Goal: Task Accomplishment & Management: Manage account settings

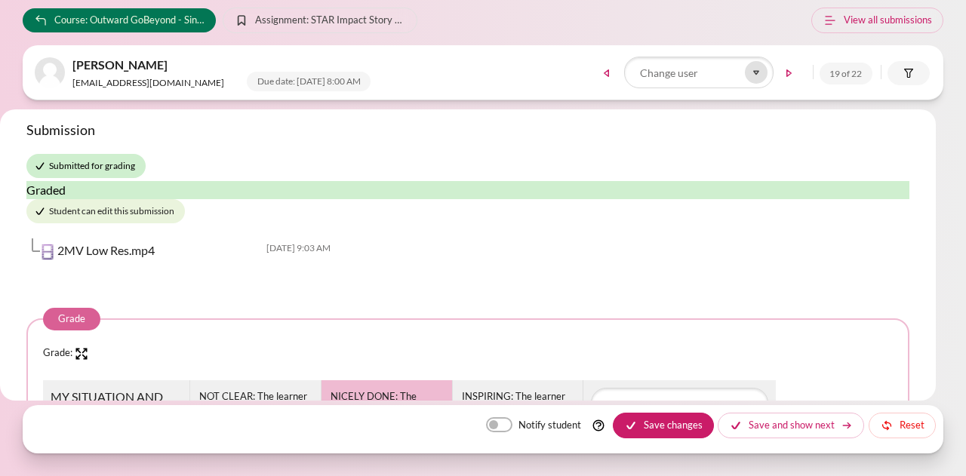
click at [753, 72] on icon at bounding box center [756, 73] width 14 height 14
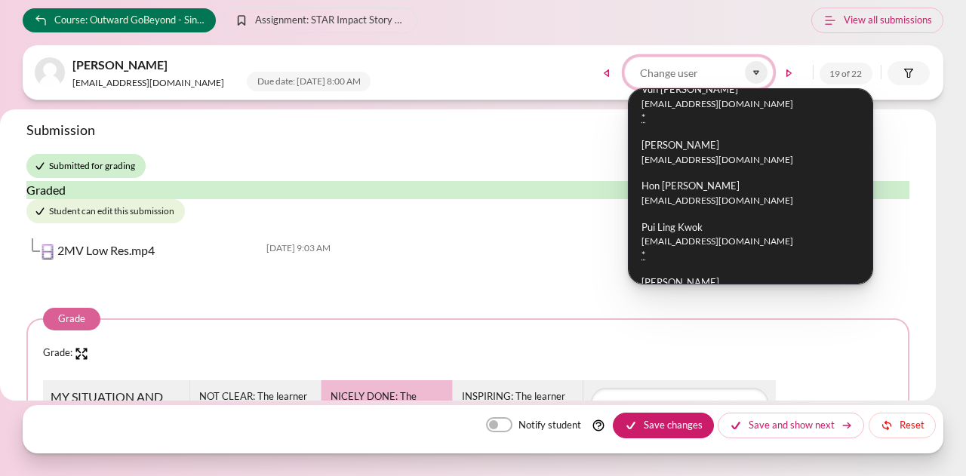
scroll to position [873, 0]
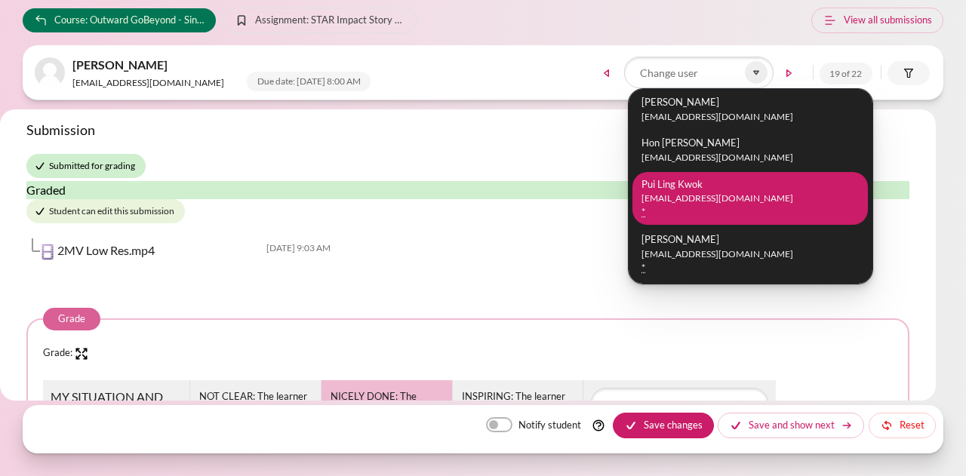
click at [732, 195] on small "[EMAIL_ADDRESS][DOMAIN_NAME]" at bounding box center [749, 199] width 217 height 14
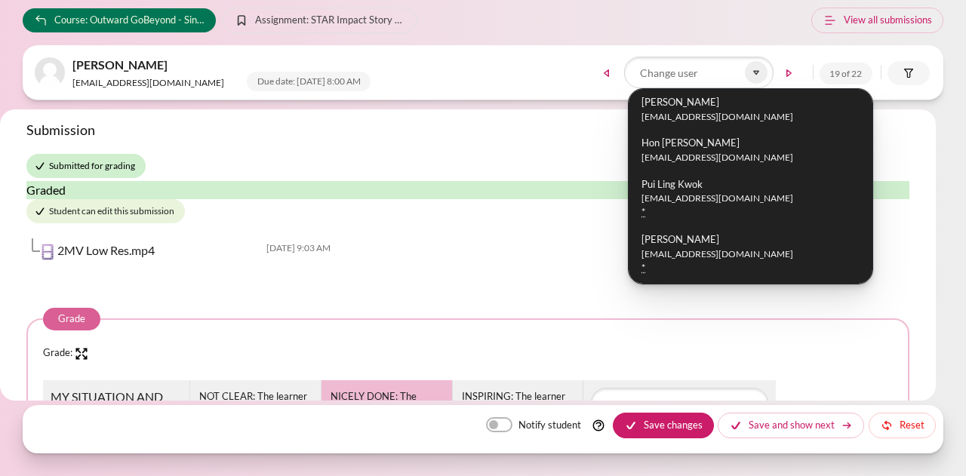
scroll to position [863, 0]
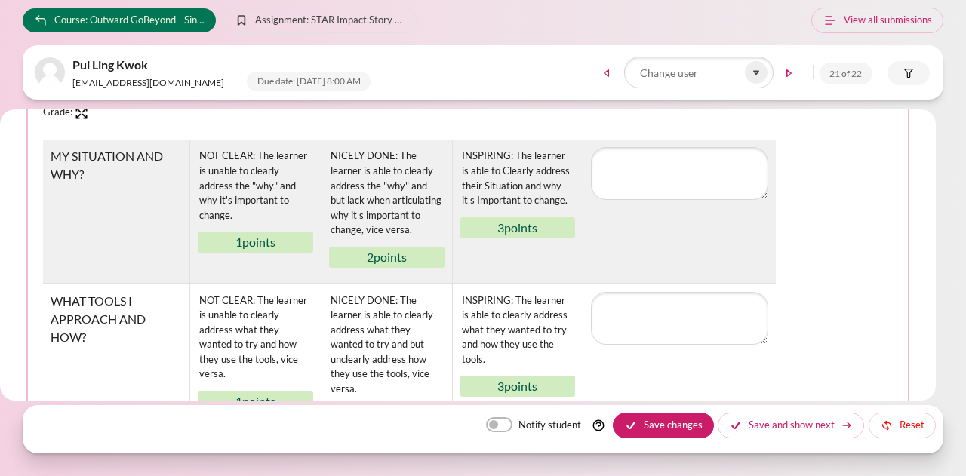
scroll to position [226, 0]
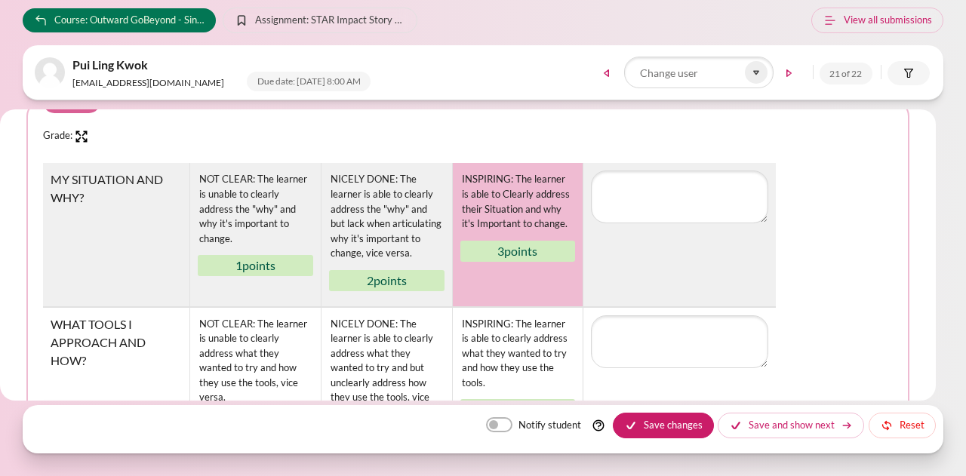
click at [503, 245] on div "3 points" at bounding box center [517, 251] width 115 height 21
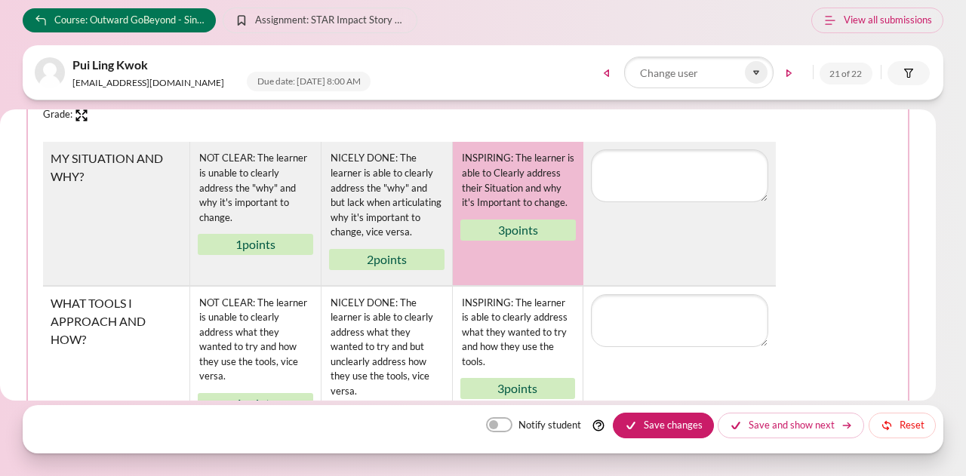
scroll to position [302, 0]
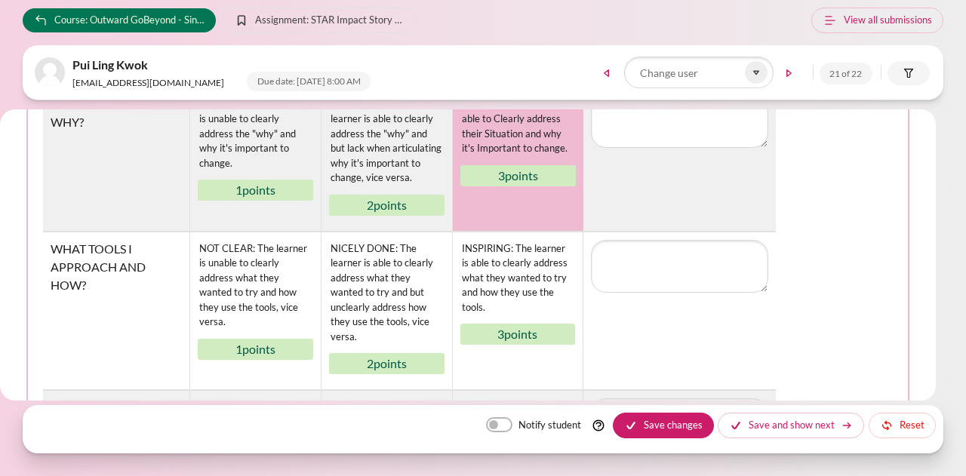
click at [28, 197] on fieldset "Grade Grade: Rubric MY SITUATION AND WHY? NOT CLEAR: The learner is unable to c…" at bounding box center [467, 484] width 883 height 939
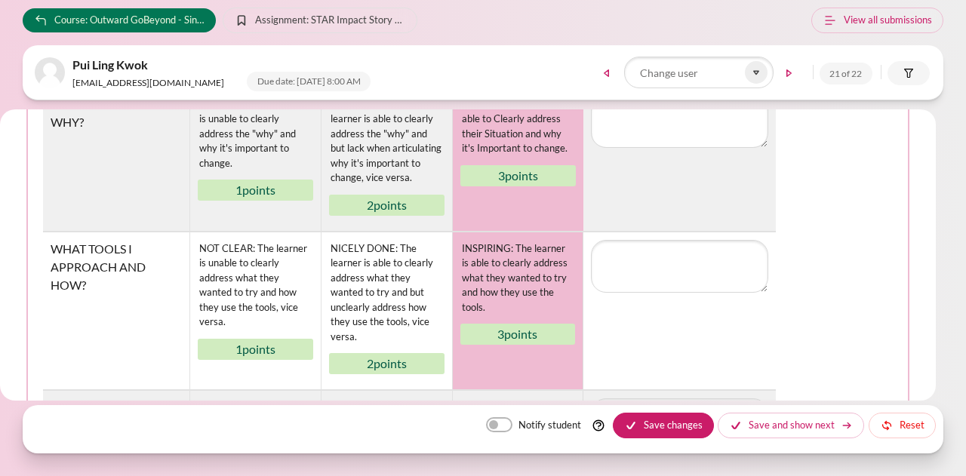
click at [517, 284] on div "INSPIRING: The learner is able to clearly address what they wanted to try and h…" at bounding box center [517, 278] width 115 height 77
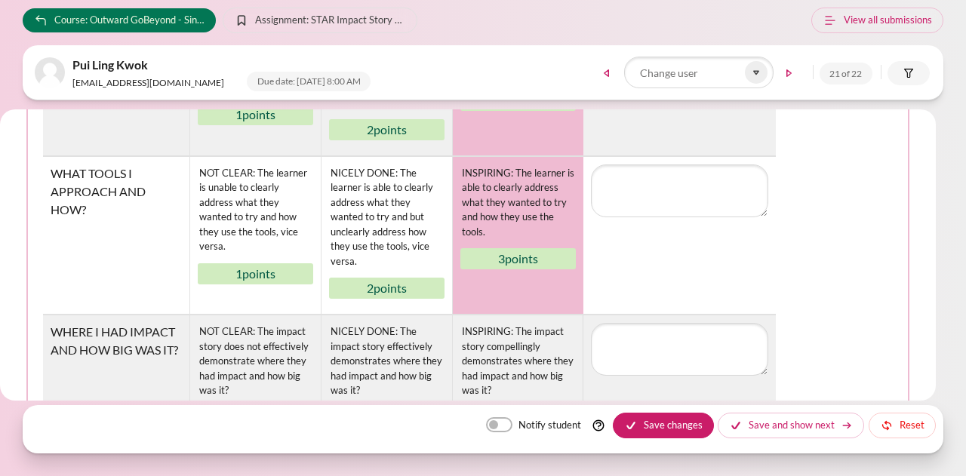
scroll to position [453, 0]
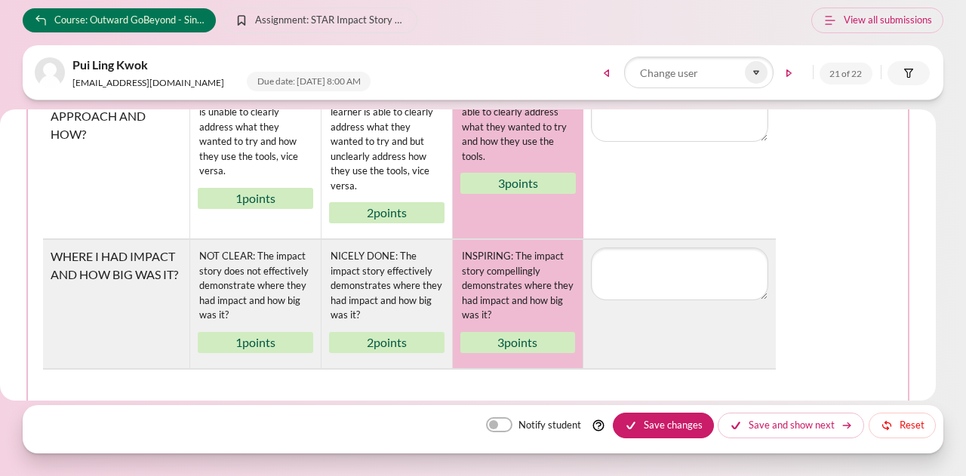
click at [522, 269] on div "INSPIRING: The impact story compellingly demonstrates where they had impact and…" at bounding box center [517, 285] width 115 height 77
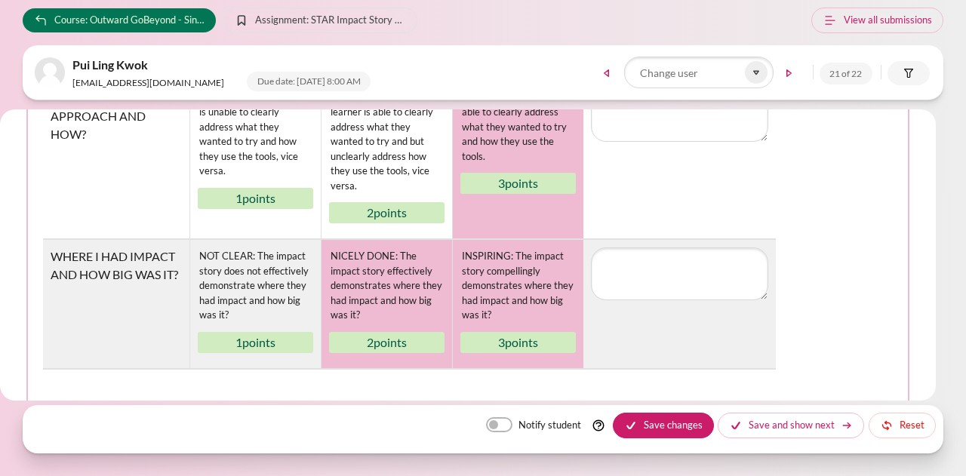
click at [381, 265] on div "NICELY DONE: The impact story effectively demonstrates where they had impact an…" at bounding box center [386, 285] width 115 height 77
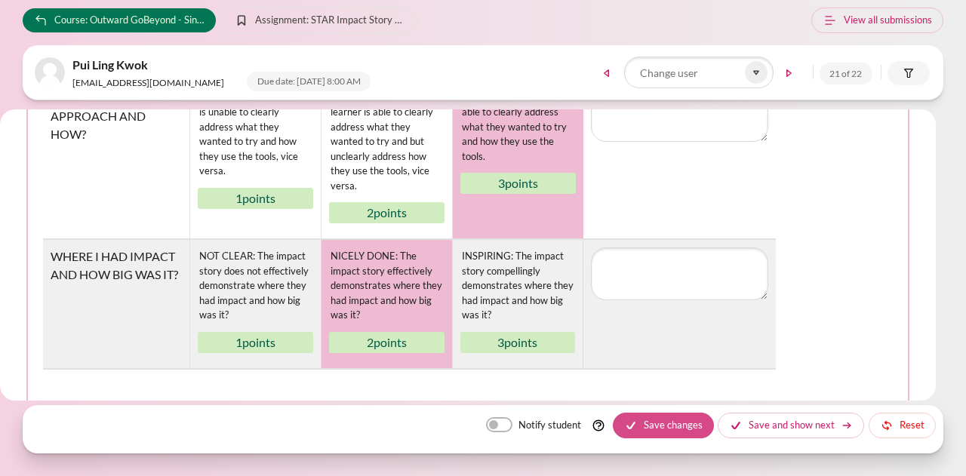
click at [659, 426] on button "Save changes" at bounding box center [663, 426] width 101 height 26
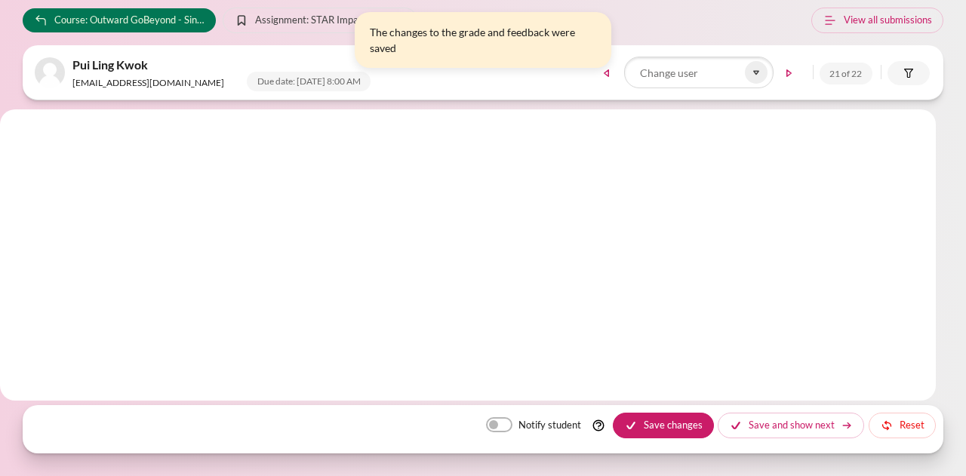
scroll to position [0, 0]
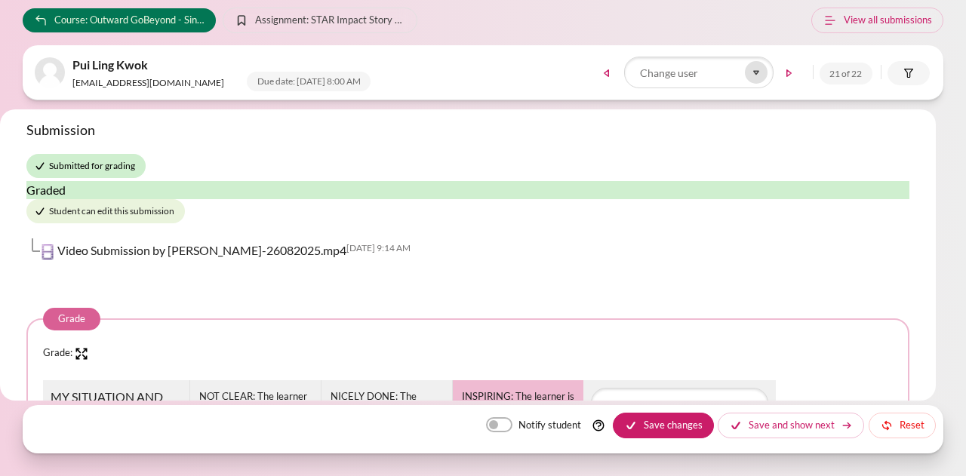
click at [753, 69] on icon at bounding box center [756, 73] width 14 height 14
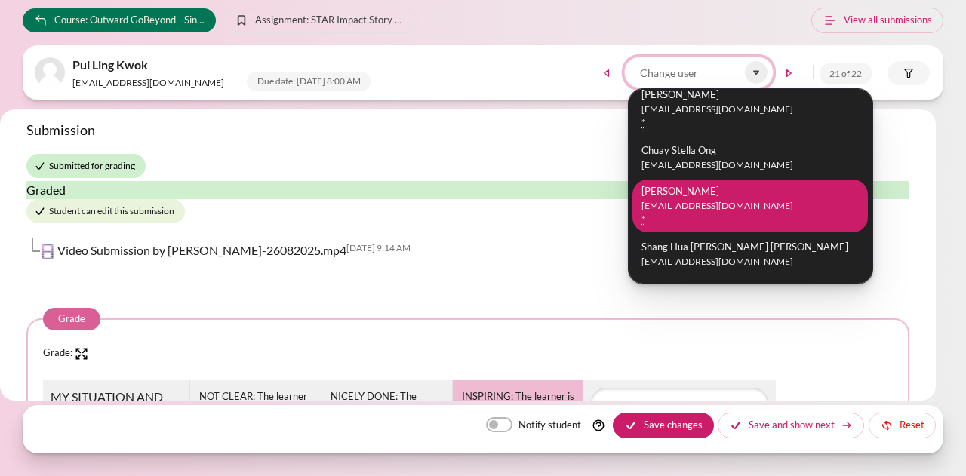
scroll to position [528, 0]
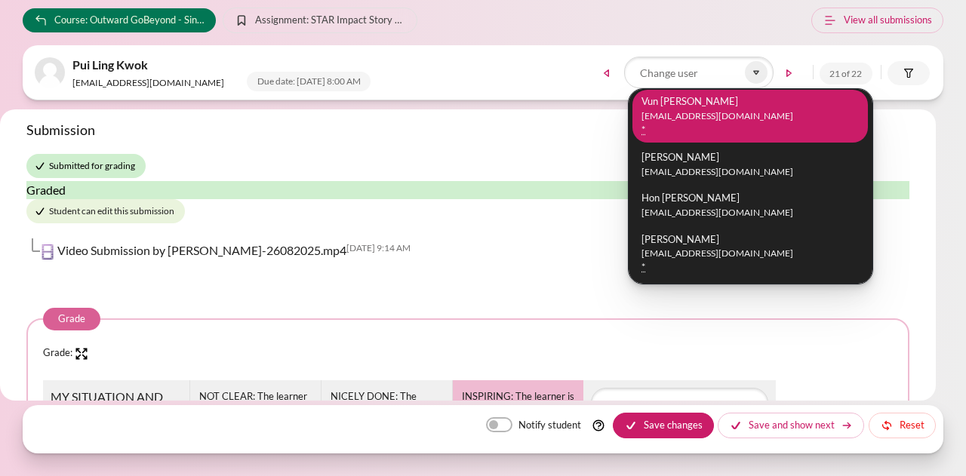
click at [718, 121] on small "[EMAIL_ADDRESS][DOMAIN_NAME]" at bounding box center [749, 116] width 217 height 14
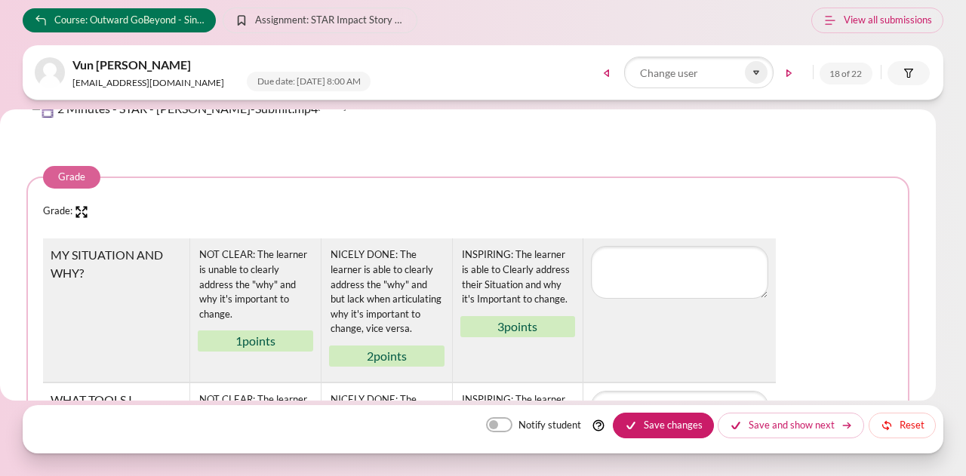
scroll to position [226, 0]
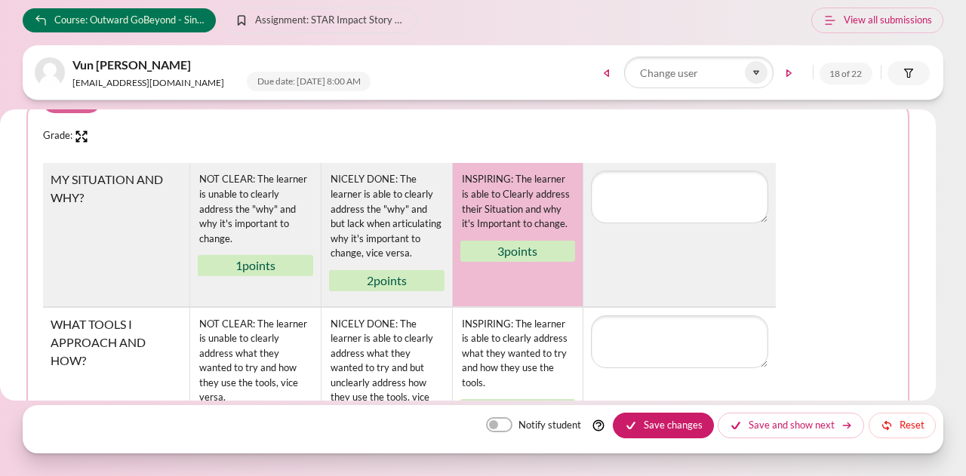
click at [495, 242] on div "3 points" at bounding box center [517, 251] width 115 height 21
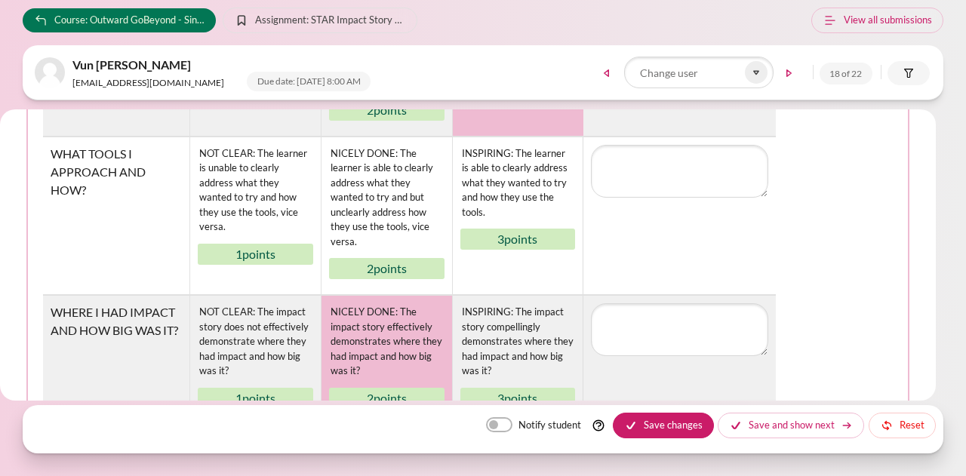
scroll to position [377, 0]
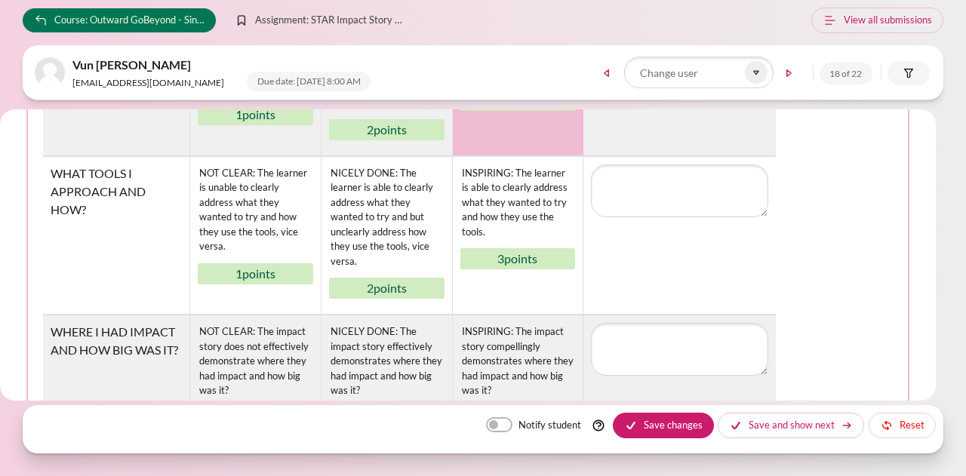
click at [102, 240] on td "WHAT TOOLS I APPROACH AND HOW?" at bounding box center [116, 235] width 146 height 159
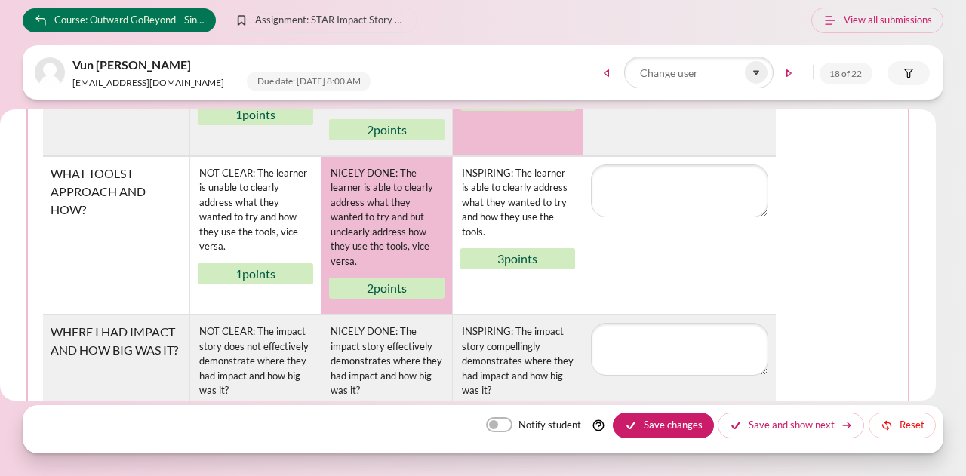
click at [390, 234] on div "NICELY DONE: The learner is able to clearly address what they wanted to try and…" at bounding box center [386, 217] width 115 height 106
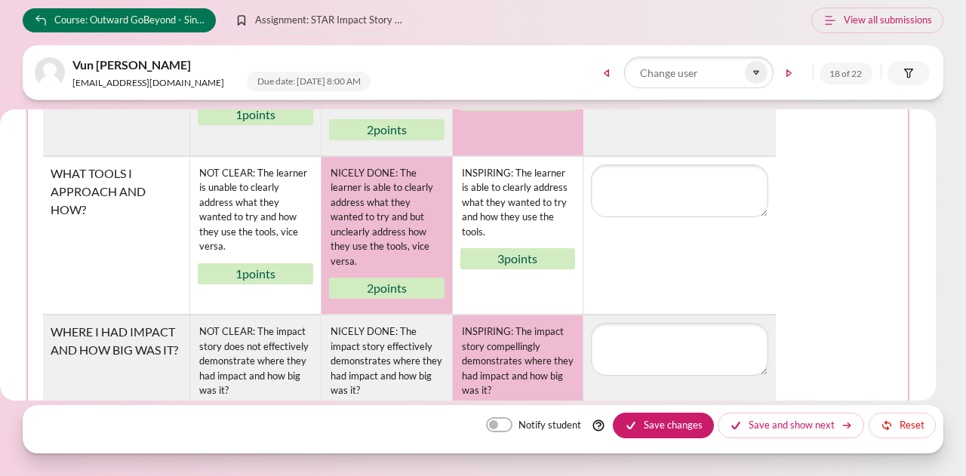
click at [491, 361] on div "INSPIRING: The impact story compellingly demonstrates where they had impact and…" at bounding box center [517, 361] width 115 height 77
click at [673, 428] on button "Save changes" at bounding box center [663, 426] width 101 height 26
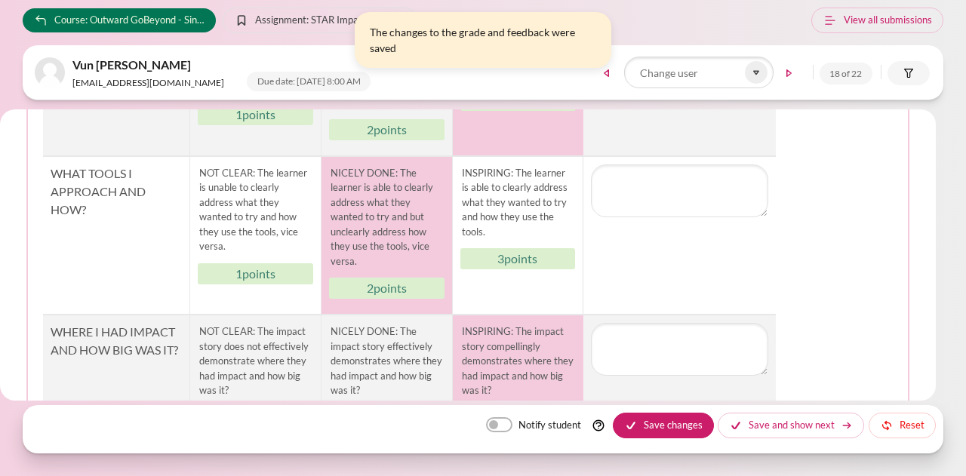
scroll to position [0, 0]
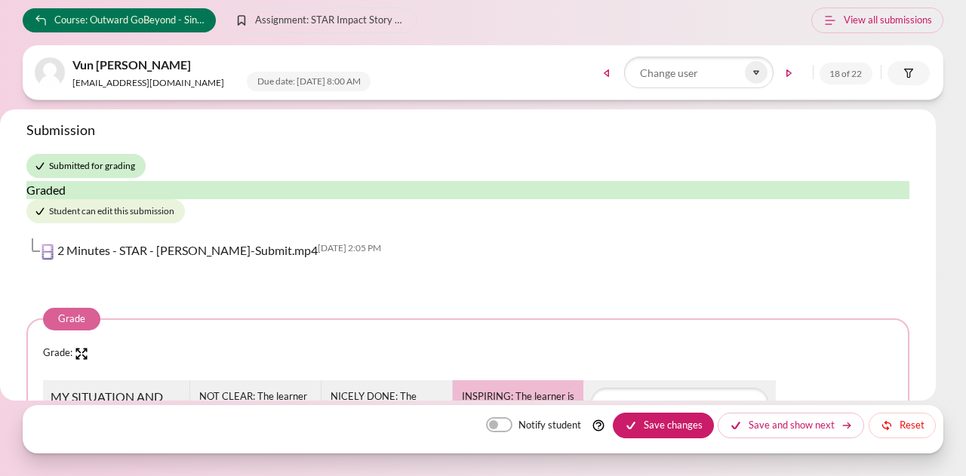
click at [14, 111] on div "Submission Submitted for grading Graded Student can edit this submission 2 Minu…" at bounding box center [468, 254] width 936 height 291
click at [753, 79] on span at bounding box center [756, 72] width 23 height 23
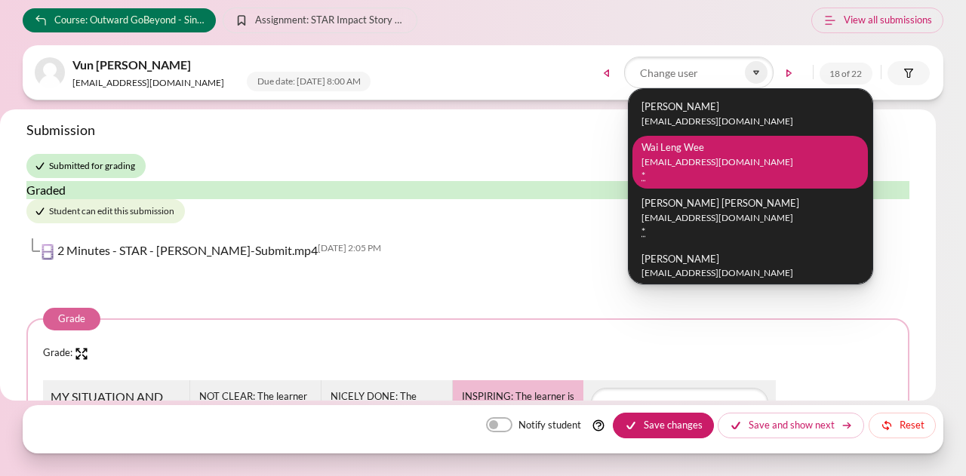
click at [714, 169] on li "Wai Leng Wee [EMAIL_ADDRESS][DOMAIN_NAME] *" at bounding box center [749, 162] width 235 height 53
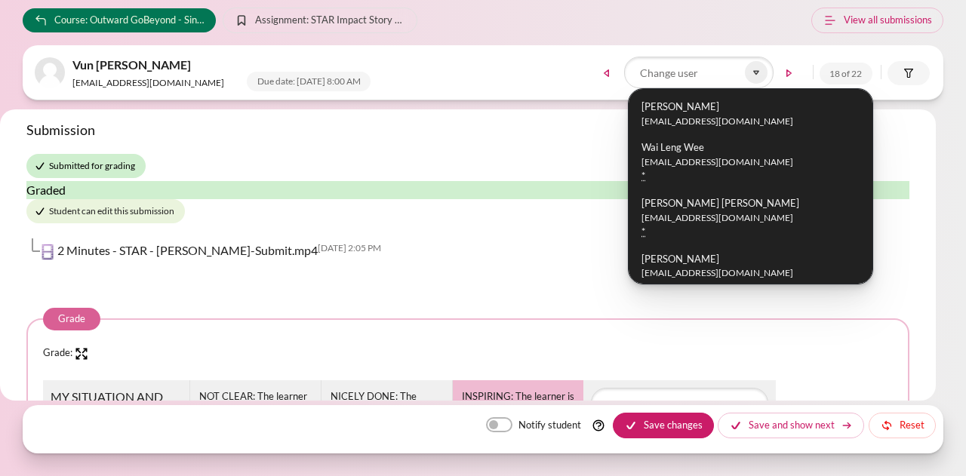
scroll to position [104, 0]
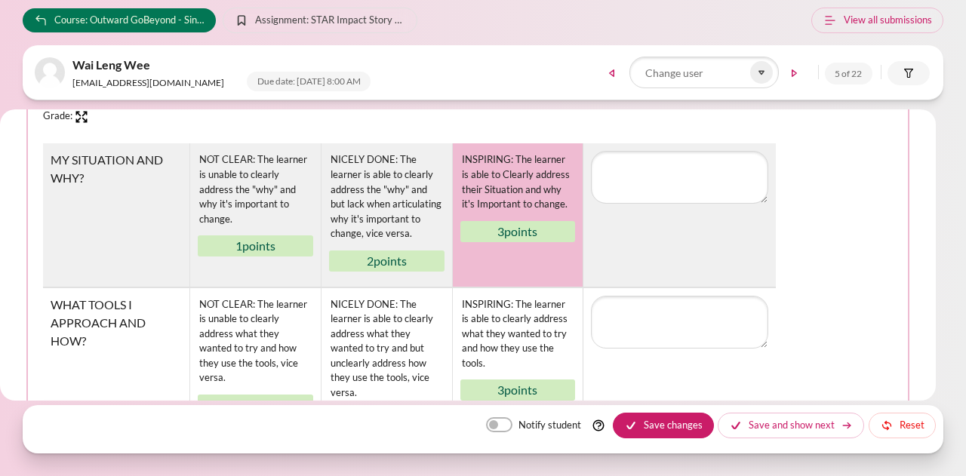
scroll to position [226, 0]
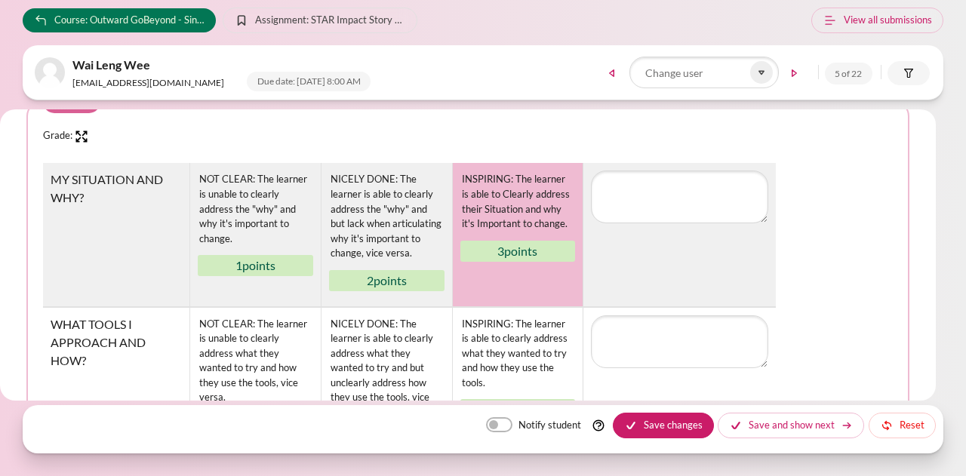
click at [505, 218] on div "INSPIRING: The learner is able to Clearly address their Situation and why it's …" at bounding box center [517, 202] width 115 height 62
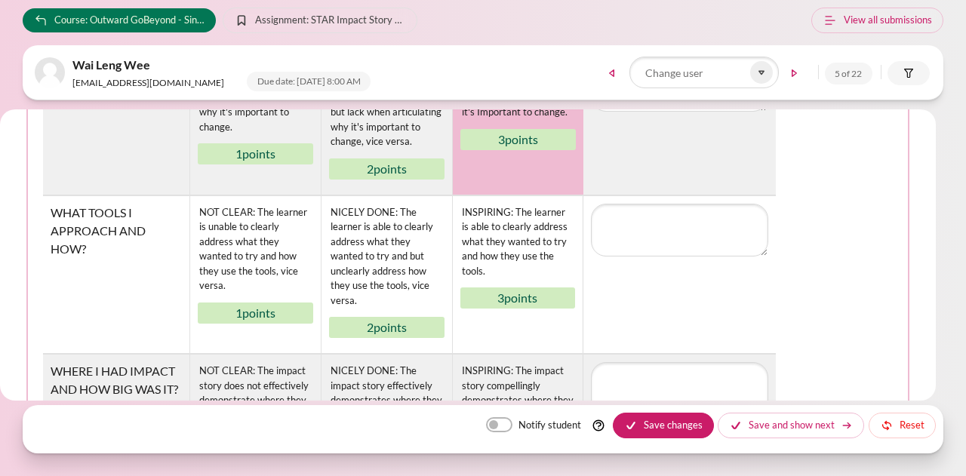
scroll to position [377, 0]
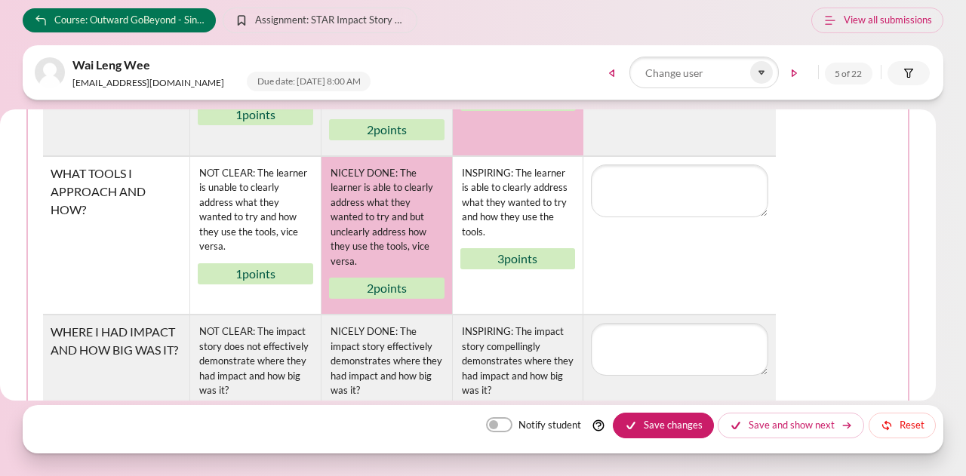
click at [411, 217] on div "NICELY DONE: The learner is able to clearly address what they wanted to try and…" at bounding box center [386, 217] width 115 height 106
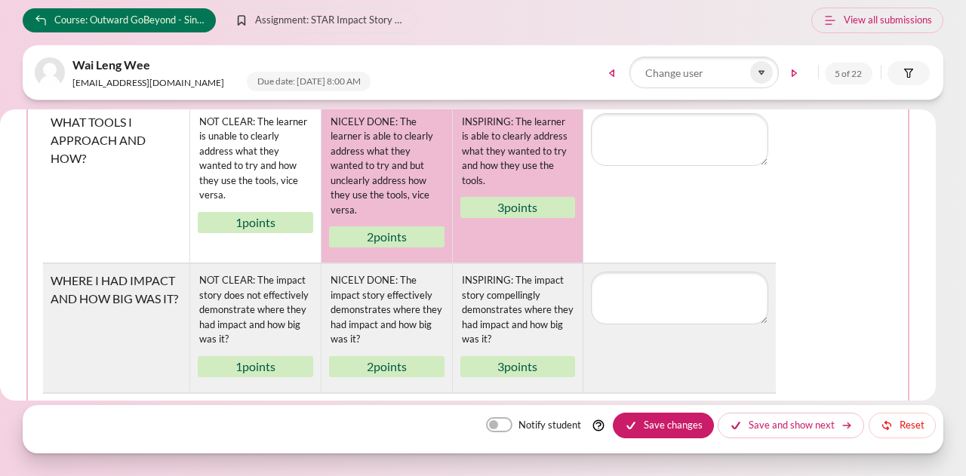
scroll to position [453, 0]
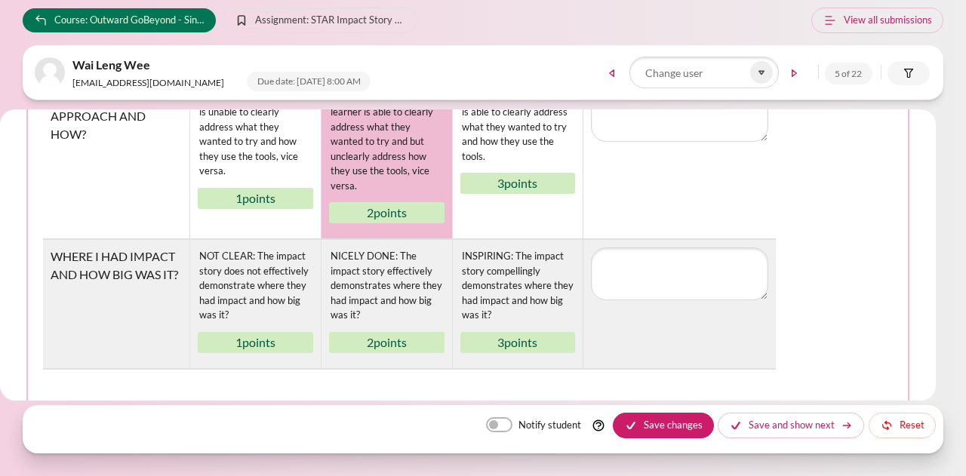
drag, startPoint x: 103, startPoint y: 218, endPoint x: 109, endPoint y: 236, distance: 18.9
click at [103, 218] on td "WHAT TOOLS I APPROACH AND HOW?" at bounding box center [116, 160] width 146 height 159
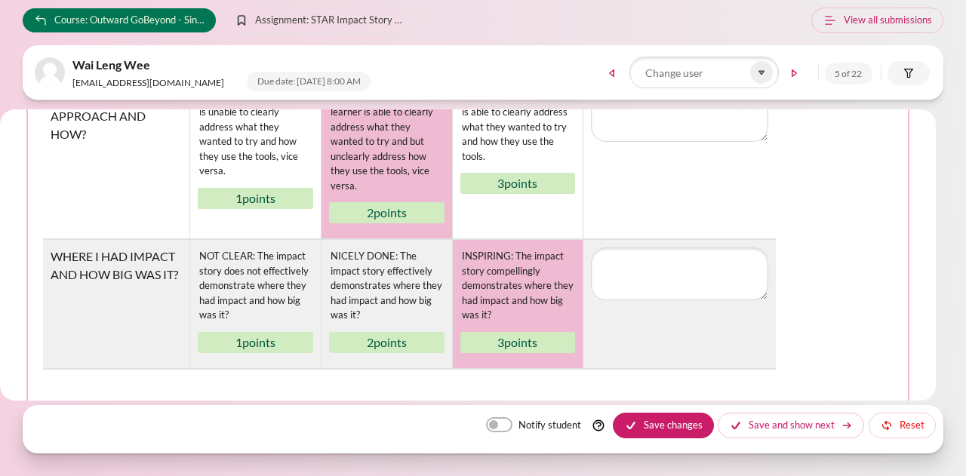
click at [498, 280] on div "INSPIRING: The impact story compellingly demonstrates where they had impact and…" at bounding box center [517, 285] width 115 height 77
click at [95, 218] on td "WHAT TOOLS I APPROACH AND HOW?" at bounding box center [116, 160] width 146 height 159
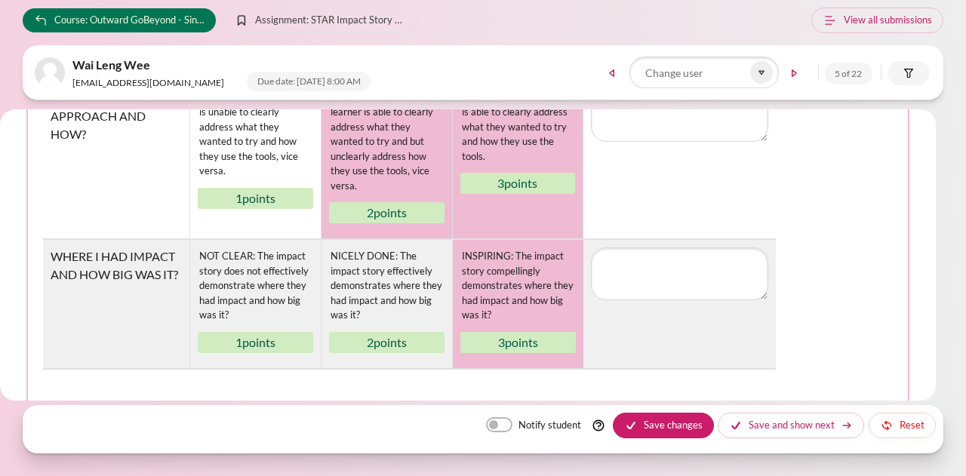
click at [540, 180] on div "3 points" at bounding box center [517, 183] width 115 height 21
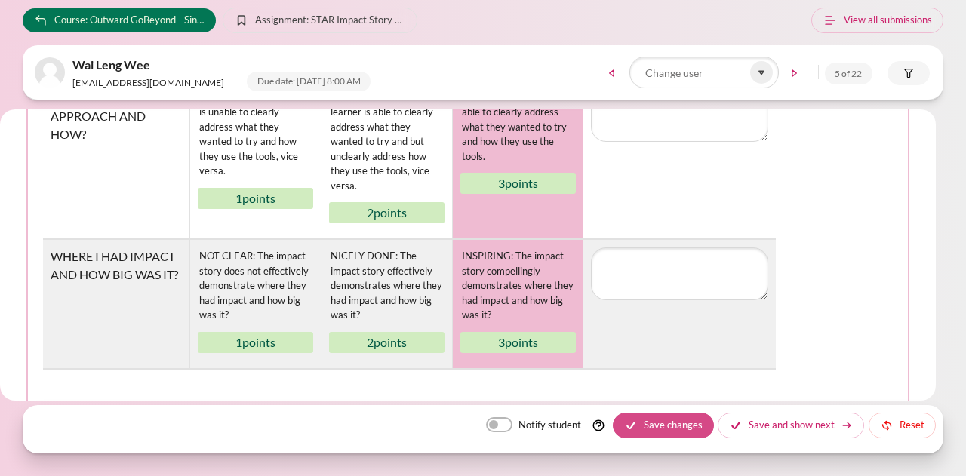
click at [673, 428] on button "Save changes" at bounding box center [663, 426] width 101 height 26
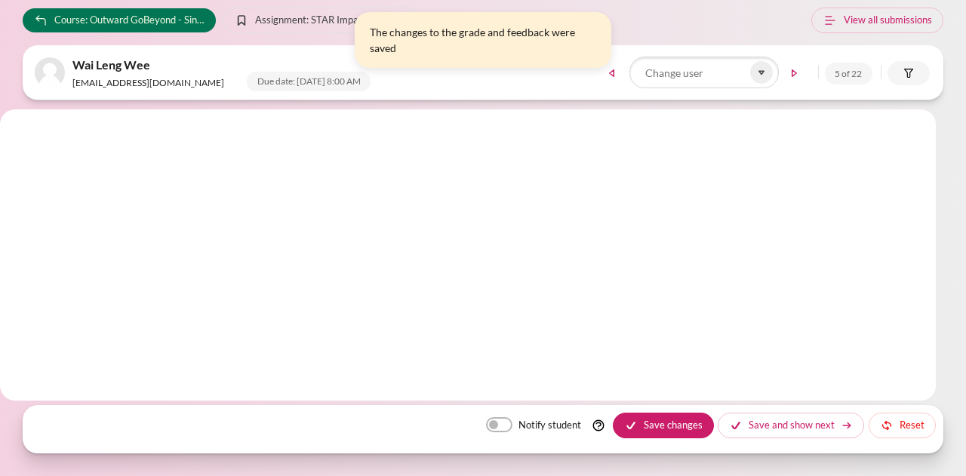
scroll to position [0, 0]
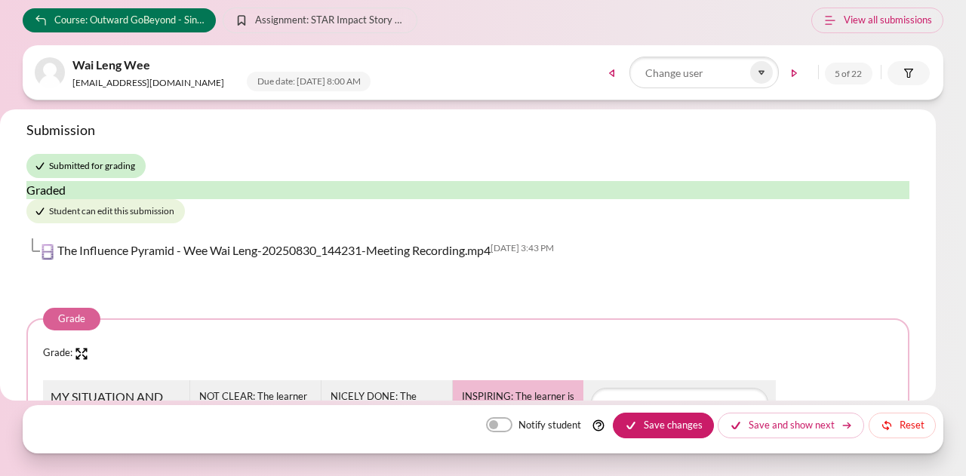
click at [8, 103] on body "Skip to main content Course: Outward GoBeyond - Singapore Market Batch 1 ([DATE…" at bounding box center [483, 238] width 966 height 476
click at [764, 72] on icon at bounding box center [762, 73] width 14 height 14
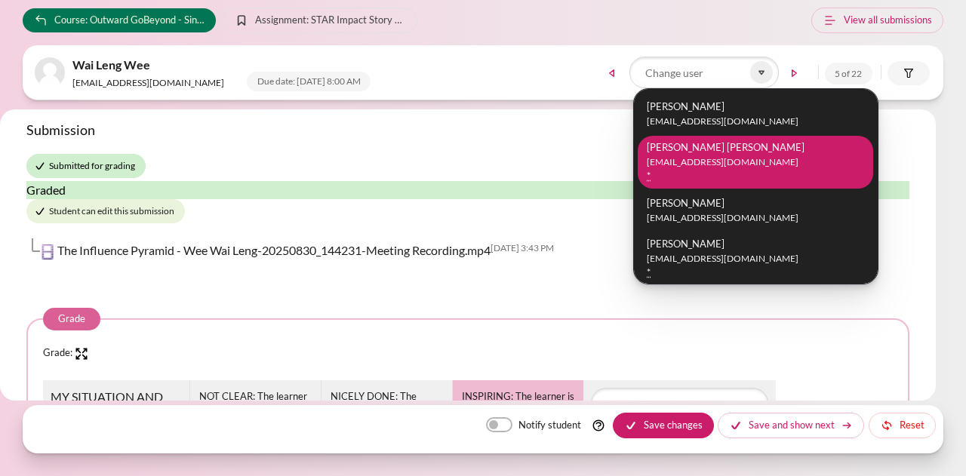
click at [699, 162] on small "[EMAIL_ADDRESS][DOMAIN_NAME]" at bounding box center [755, 162] width 217 height 14
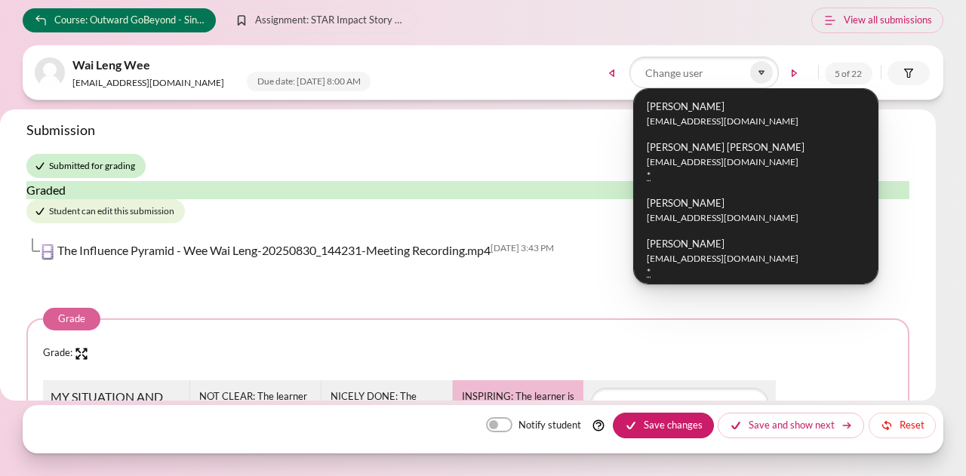
scroll to position [104, 0]
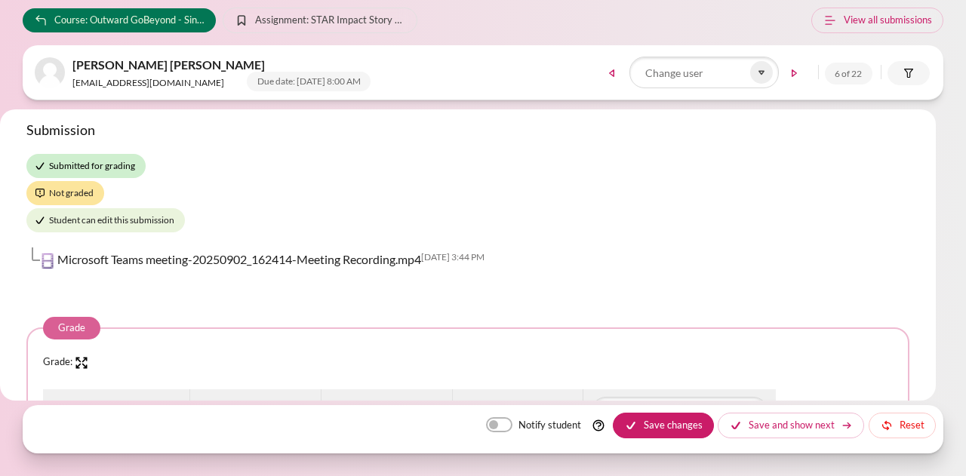
click at [204, 201] on div "Submission Submitted for grading Not graded Student can edit this submission Mi…" at bounding box center [467, 200] width 883 height 159
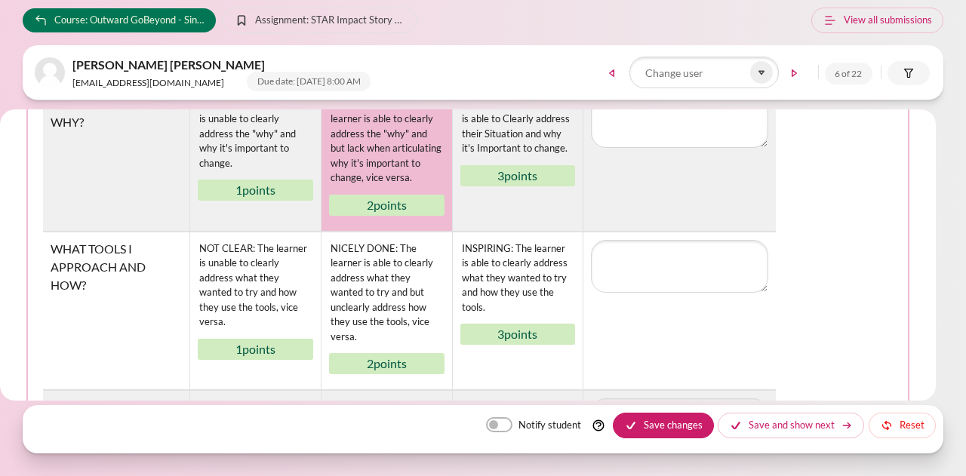
scroll to position [226, 0]
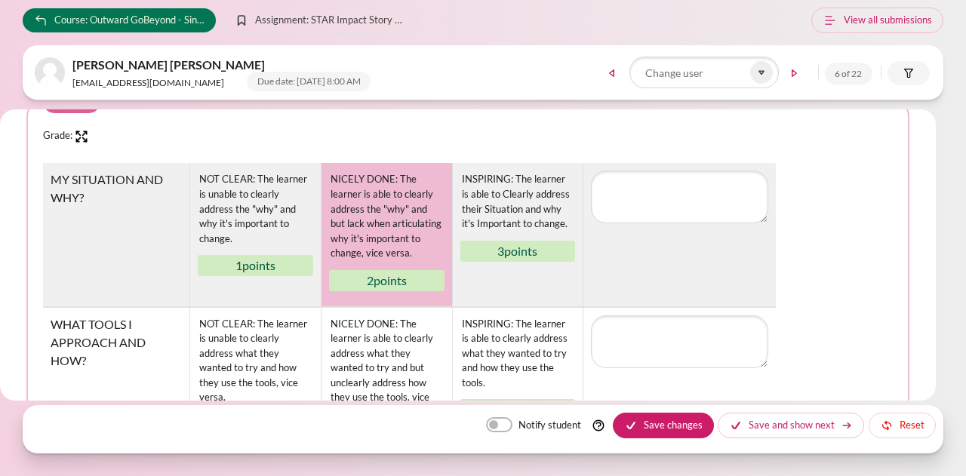
click at [386, 235] on div "NICELY DONE: The learner is able to clearly address the "why" and but lack when…" at bounding box center [386, 216] width 115 height 91
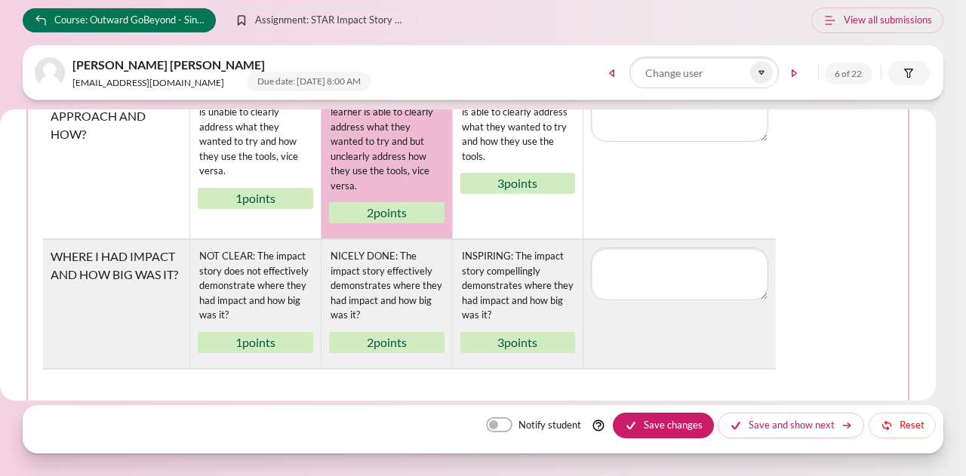
scroll to position [377, 0]
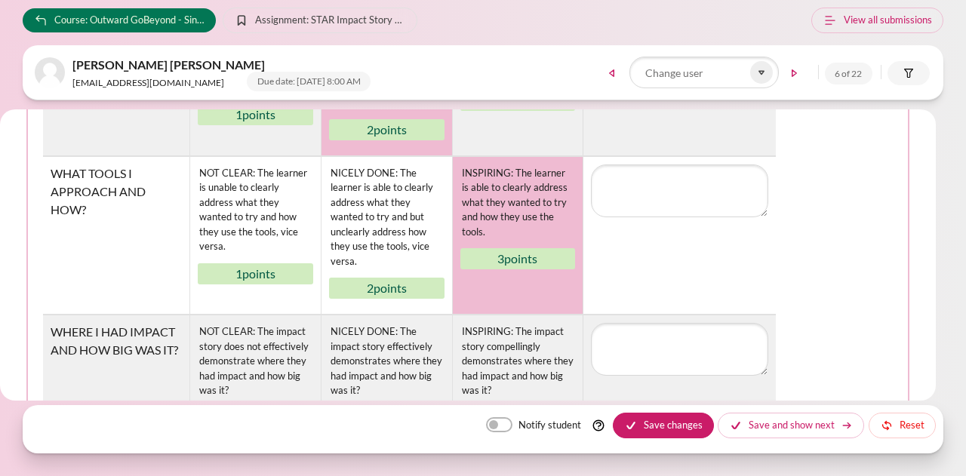
click at [506, 208] on div "INSPIRING: The learner is able to clearly address what they wanted to try and h…" at bounding box center [517, 202] width 115 height 77
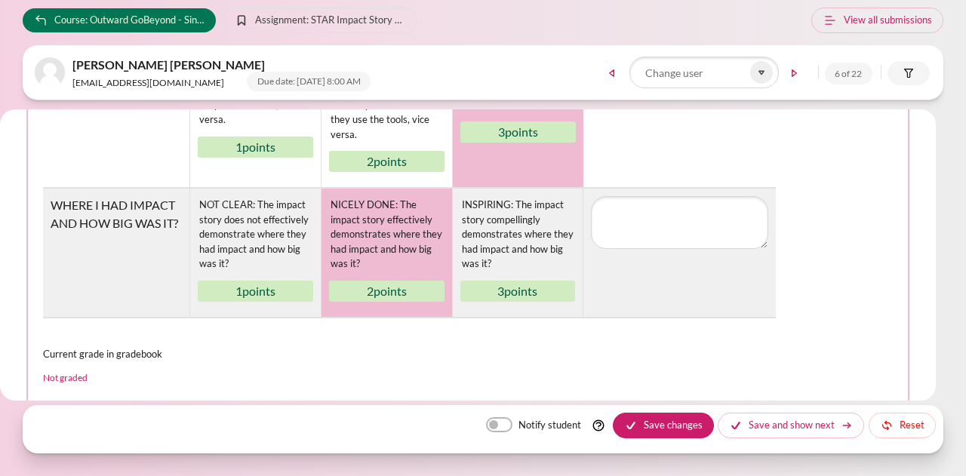
scroll to position [528, 0]
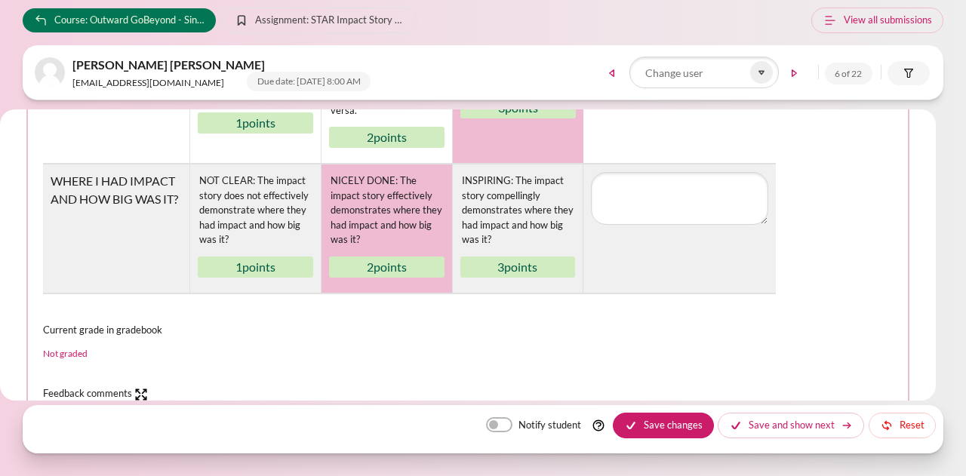
click at [380, 209] on div "NICELY DONE: The impact story effectively demonstrates where they had impact an…" at bounding box center [386, 210] width 115 height 77
click at [649, 426] on button "Save changes" at bounding box center [663, 426] width 101 height 26
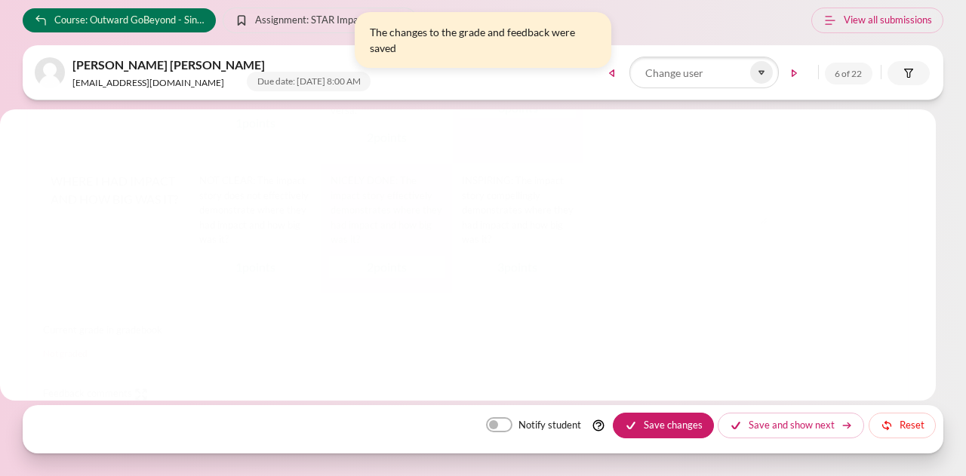
scroll to position [0, 0]
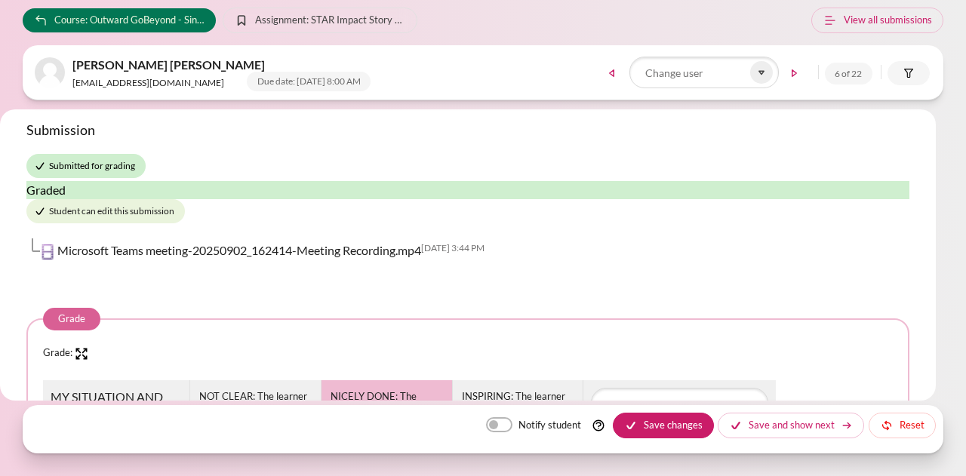
click at [6, 51] on body "Skip to main content Course: Outward GoBeyond - Singapore Market Batch 1 ([DATE…" at bounding box center [483, 238] width 966 height 476
click at [11, 170] on div "Submission Submitted for grading Graded Student can edit this submission Micros…" at bounding box center [468, 254] width 936 height 291
click at [764, 75] on icon at bounding box center [762, 73] width 14 height 14
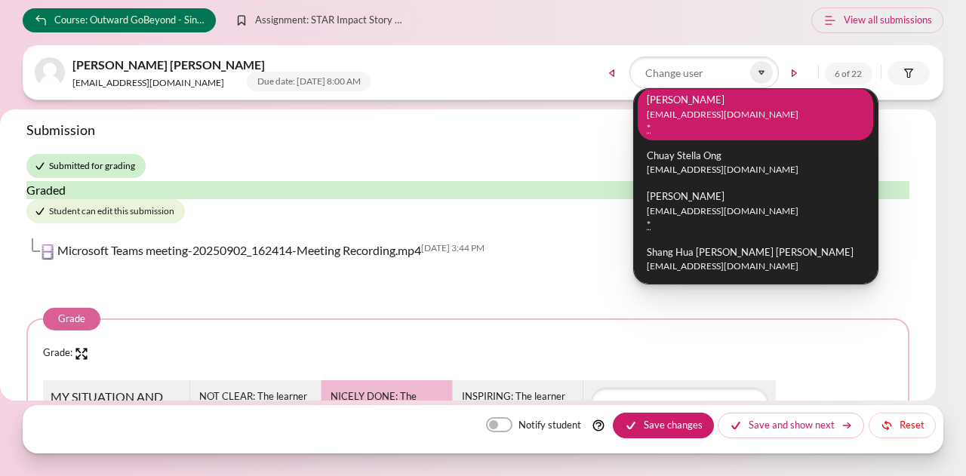
click at [729, 127] on li "[PERSON_NAME] [EMAIL_ADDRESS][DOMAIN_NAME] *" at bounding box center [755, 114] width 235 height 53
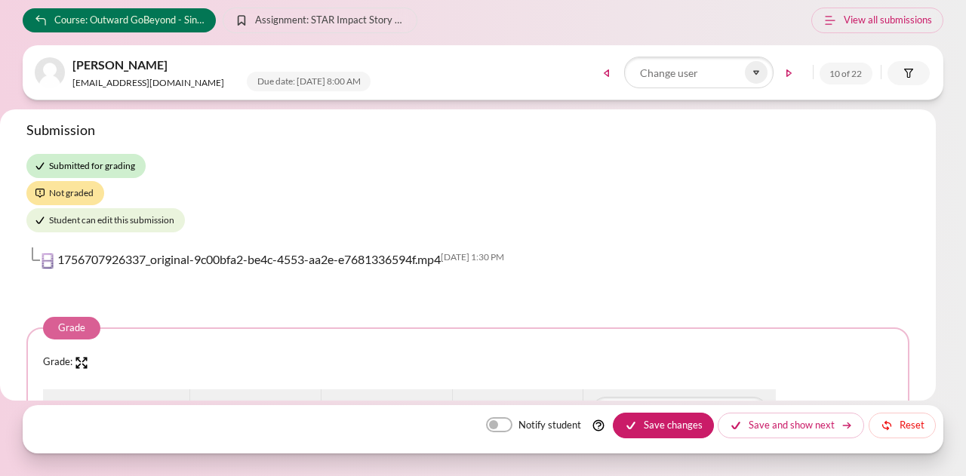
click at [211, 168] on div "Submission Submitted for grading Not graded Student can edit this submission 17…" at bounding box center [467, 200] width 883 height 159
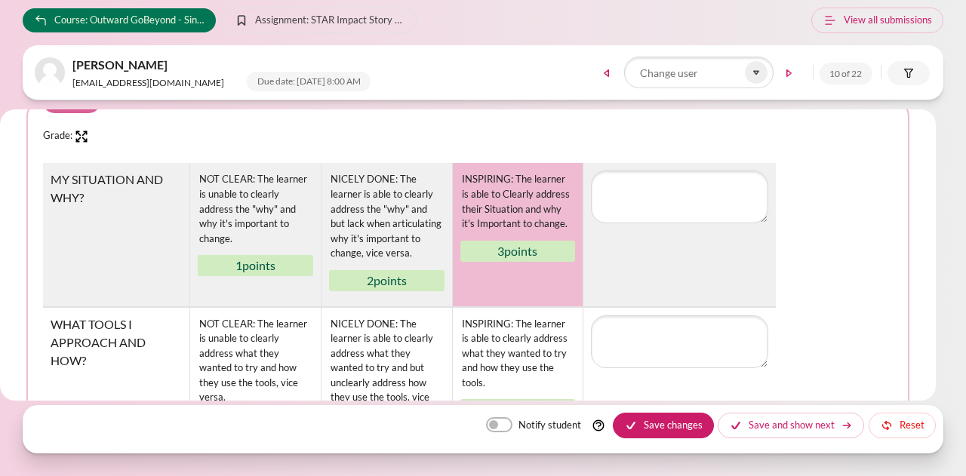
click at [541, 201] on div "INSPIRING: The learner is able to Clearly address their Situation and why it's …" at bounding box center [517, 202] width 115 height 62
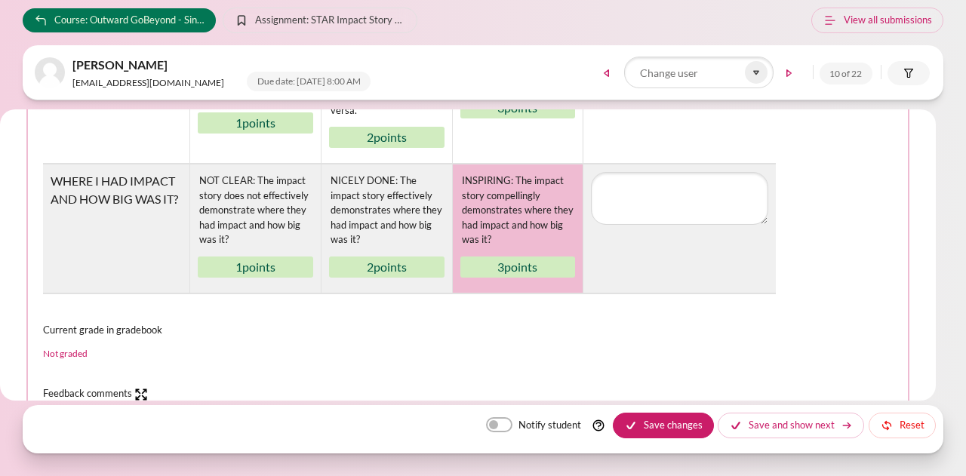
click at [522, 268] on td "INSPIRING: The impact story compellingly demonstrates where they had impact and…" at bounding box center [517, 228] width 131 height 128
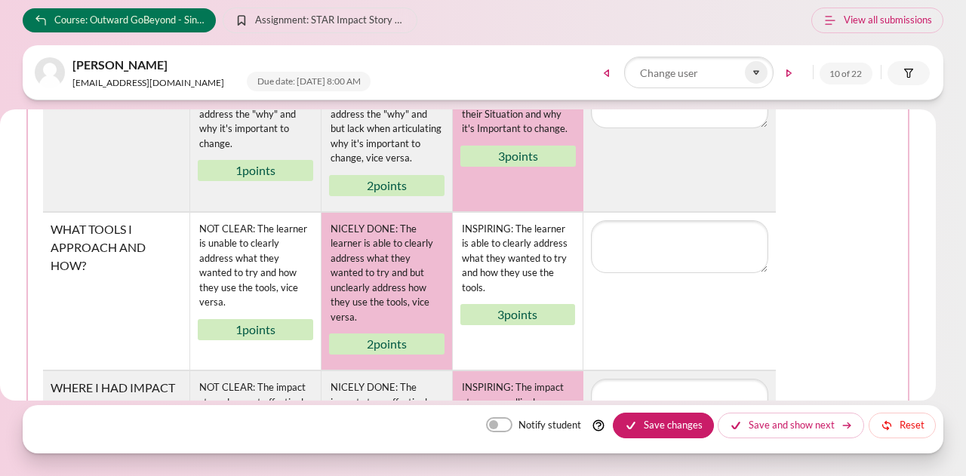
scroll to position [302, 0]
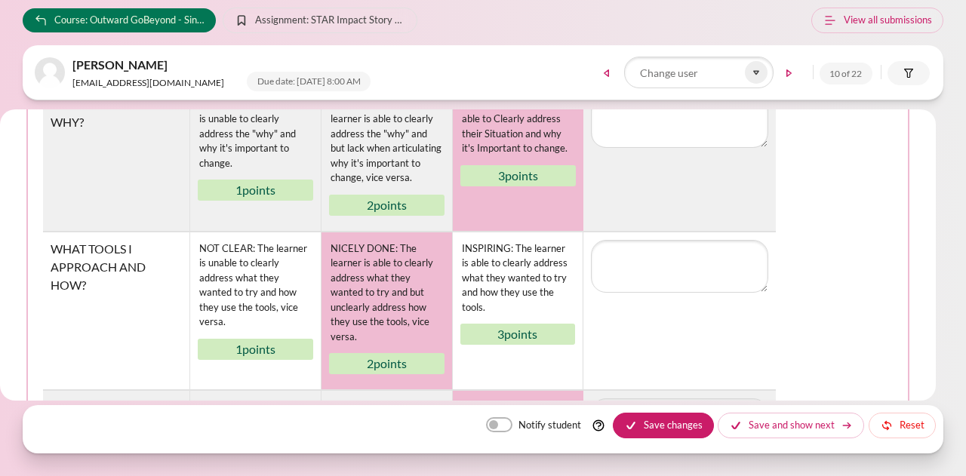
drag, startPoint x: 391, startPoint y: 277, endPoint x: 408, endPoint y: 295, distance: 25.1
click at [390, 277] on div "NICELY DONE: The learner is able to clearly address what they wanted to try and…" at bounding box center [386, 293] width 115 height 106
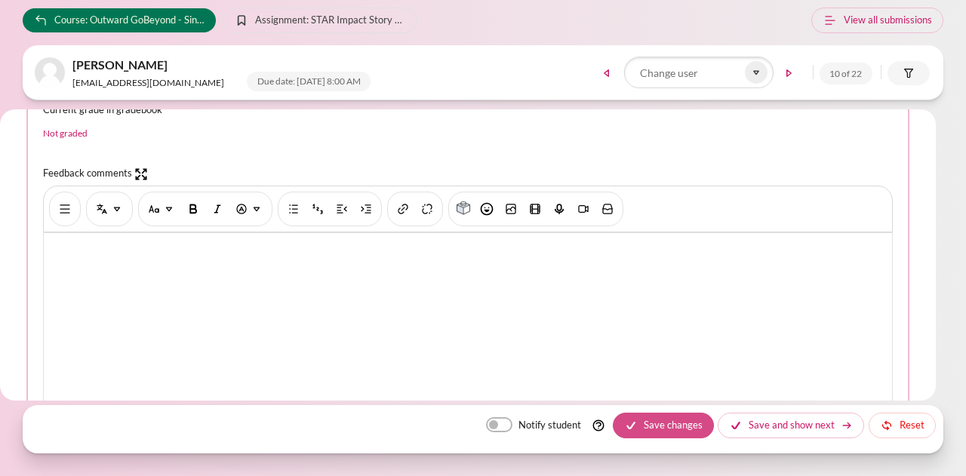
scroll to position [830, 0]
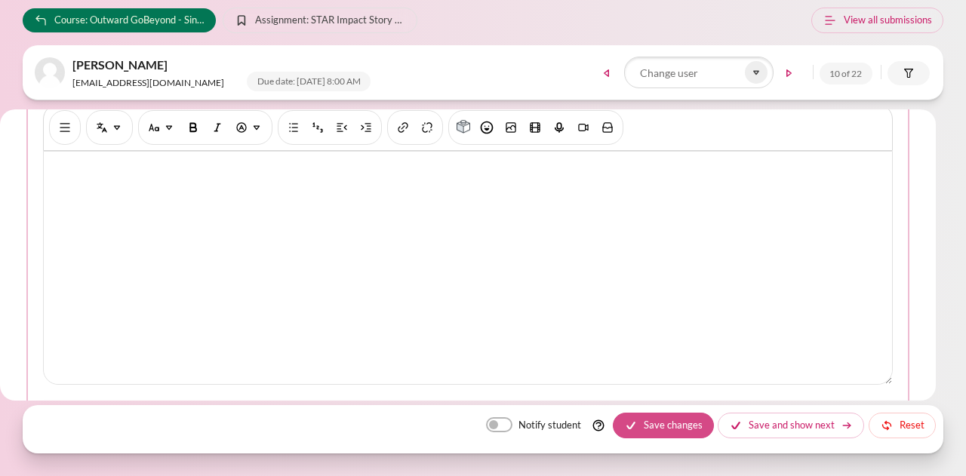
click at [700, 428] on button "Save changes" at bounding box center [663, 426] width 101 height 26
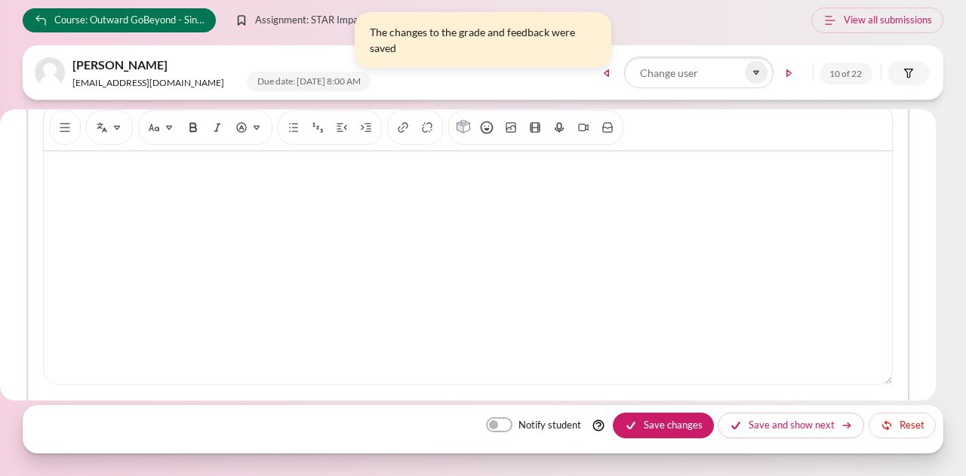
scroll to position [0, 0]
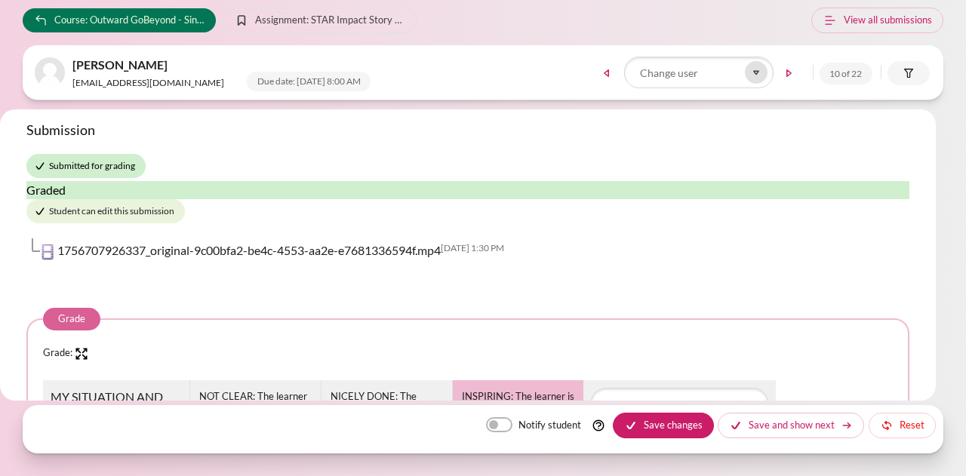
click at [758, 74] on icon at bounding box center [756, 73] width 14 height 14
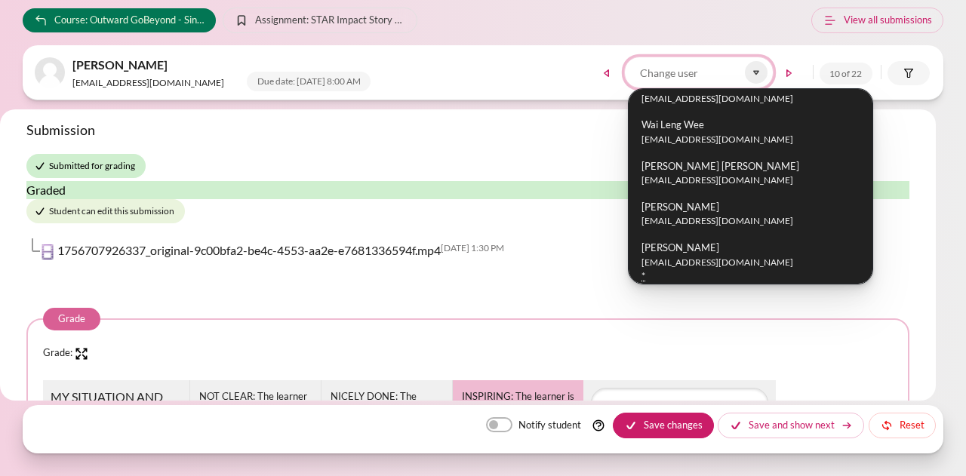
scroll to position [155, 0]
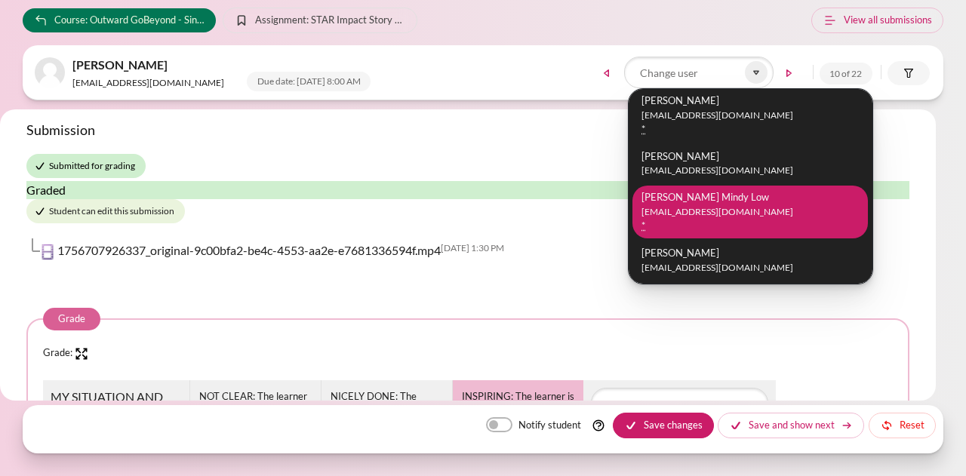
click at [724, 202] on span "[PERSON_NAME] Mindy Low [EMAIL_ADDRESS][DOMAIN_NAME] *" at bounding box center [749, 211] width 217 height 41
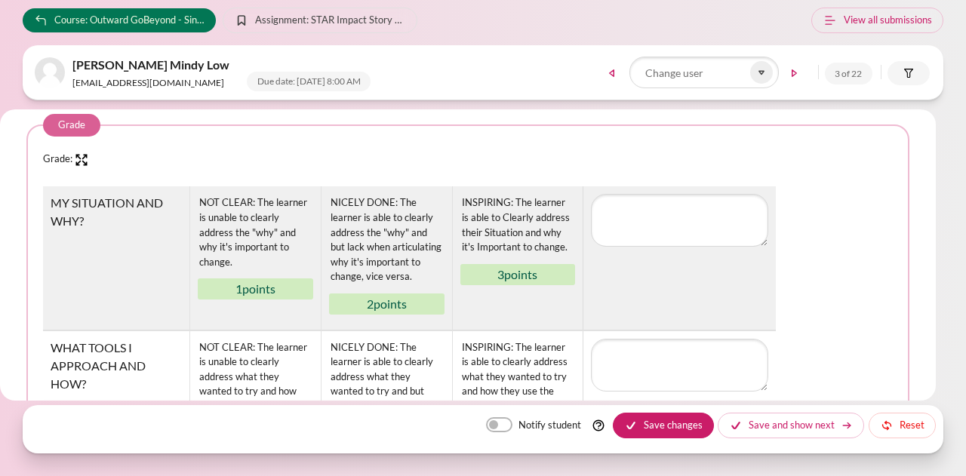
scroll to position [226, 0]
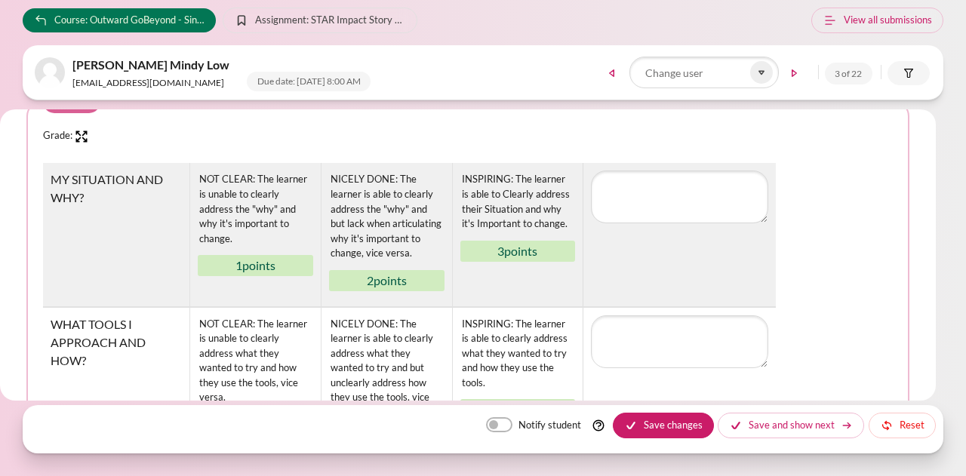
click at [97, 229] on td "MY SITUATION AND WHY?" at bounding box center [116, 234] width 146 height 143
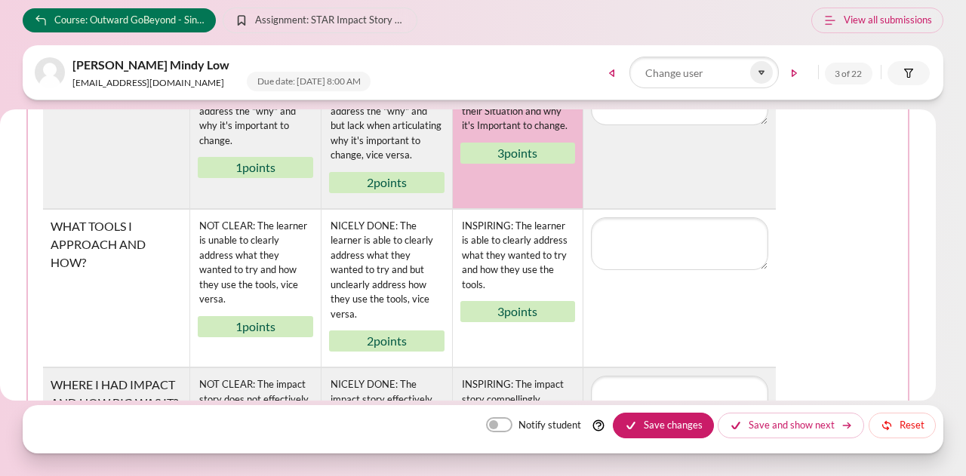
scroll to position [302, 0]
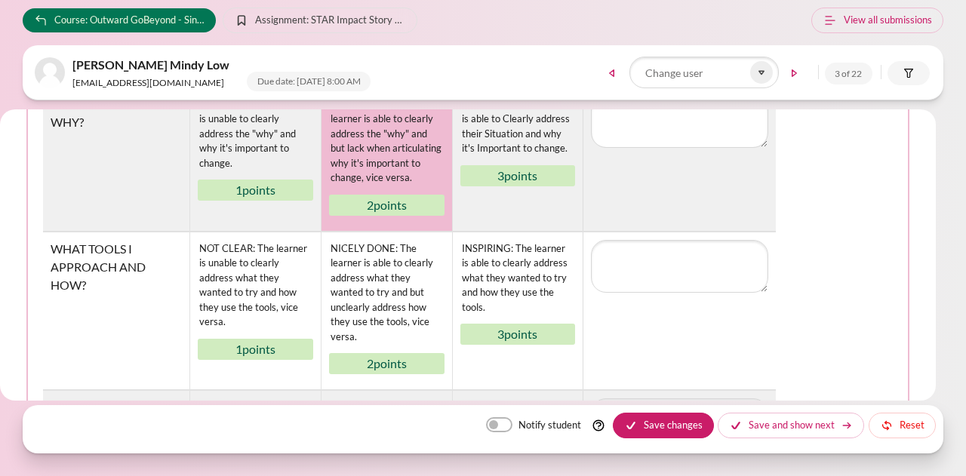
click at [376, 176] on div "NICELY DONE: The learner is able to clearly address the "why" and but lack when…" at bounding box center [386, 140] width 115 height 91
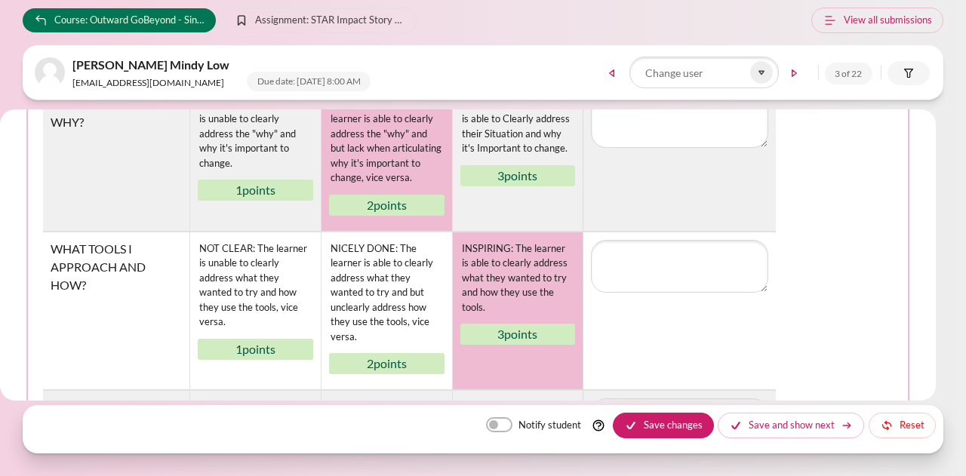
click at [504, 284] on div "INSPIRING: The learner is able to clearly address what they wanted to try and h…" at bounding box center [517, 278] width 115 height 77
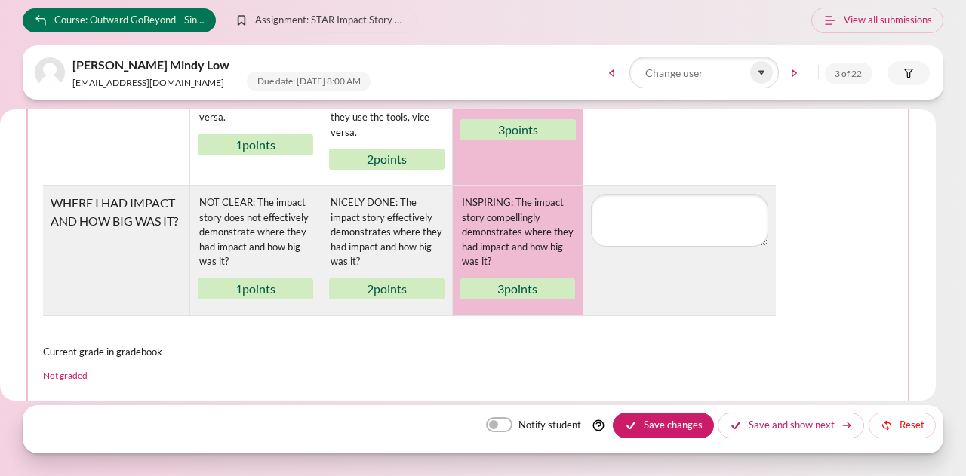
scroll to position [528, 0]
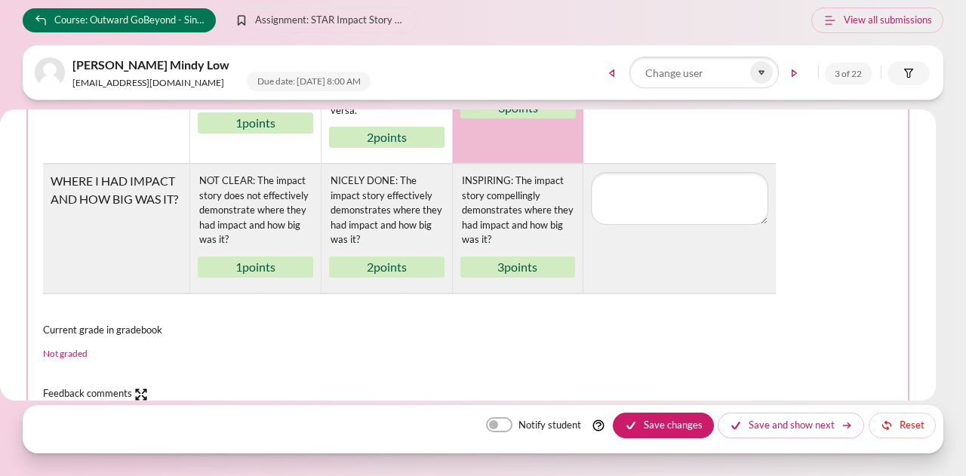
click at [195, 303] on div "Grade: Rubric MY SITUATION AND WHY? NOT CLEAR: The learner is unable to clearly…" at bounding box center [468, 261] width 850 height 870
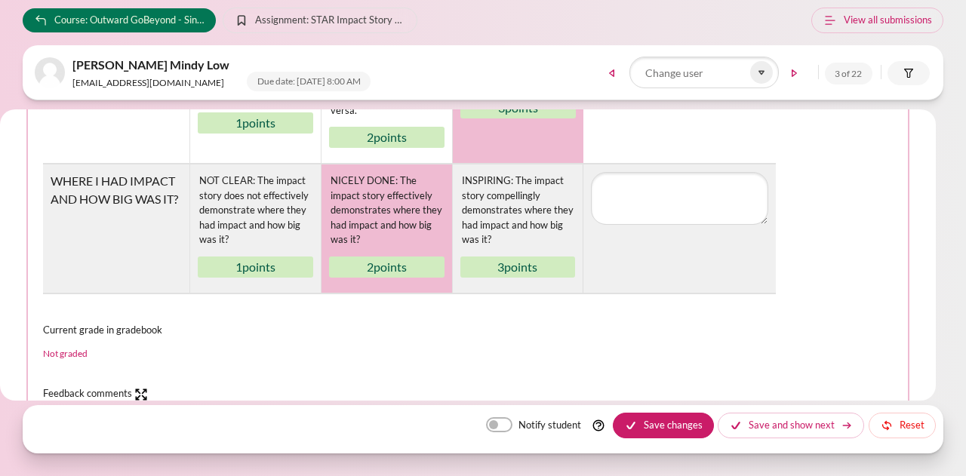
click at [358, 210] on div "NICELY DONE: The impact story effectively demonstrates where they had impact an…" at bounding box center [386, 210] width 115 height 77
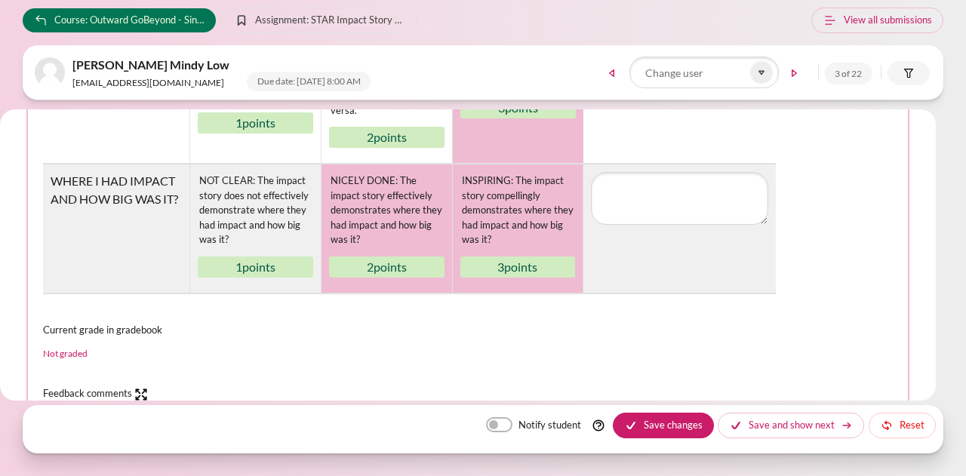
click at [554, 202] on div "INSPIRING: The impact story compellingly demonstrates where they had impact and…" at bounding box center [517, 210] width 115 height 77
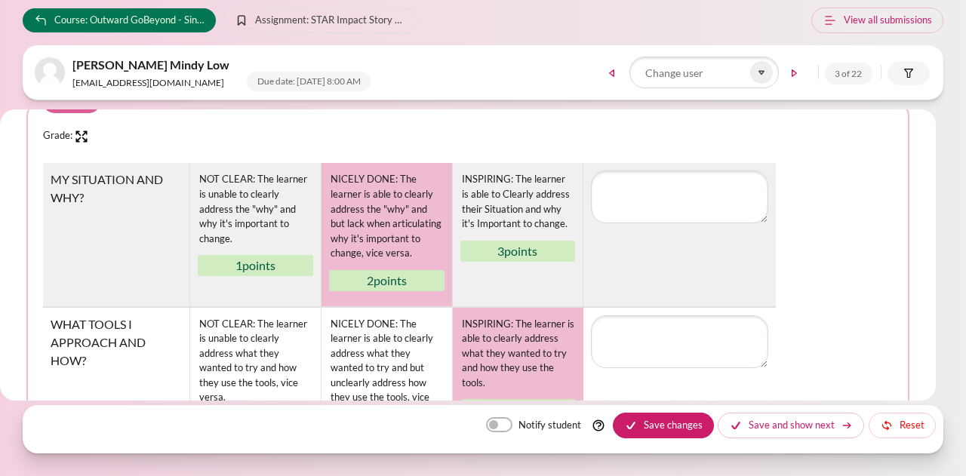
scroll to position [377, 0]
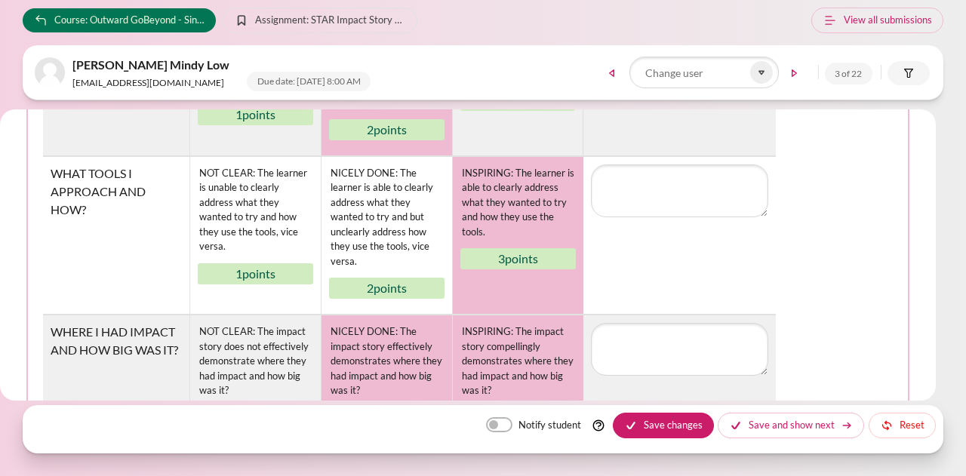
click at [400, 350] on div "NICELY DONE: The impact story effectively demonstrates where they had impact an…" at bounding box center [386, 361] width 115 height 77
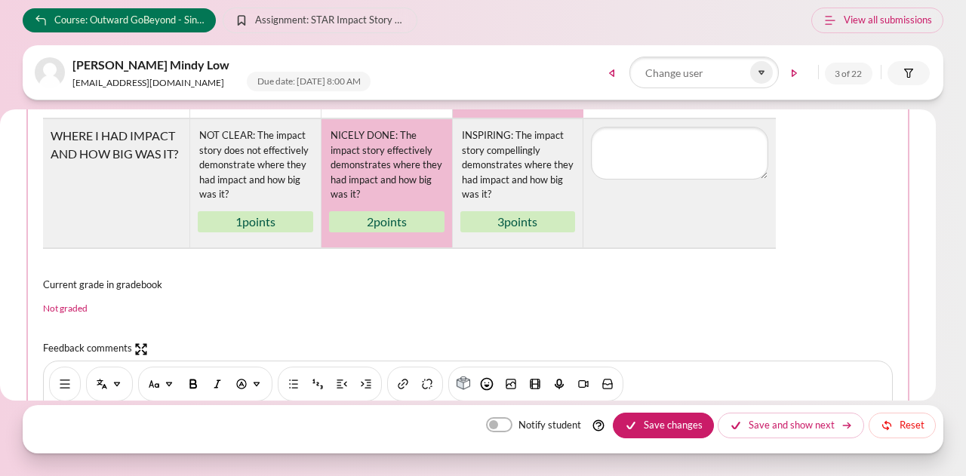
scroll to position [604, 0]
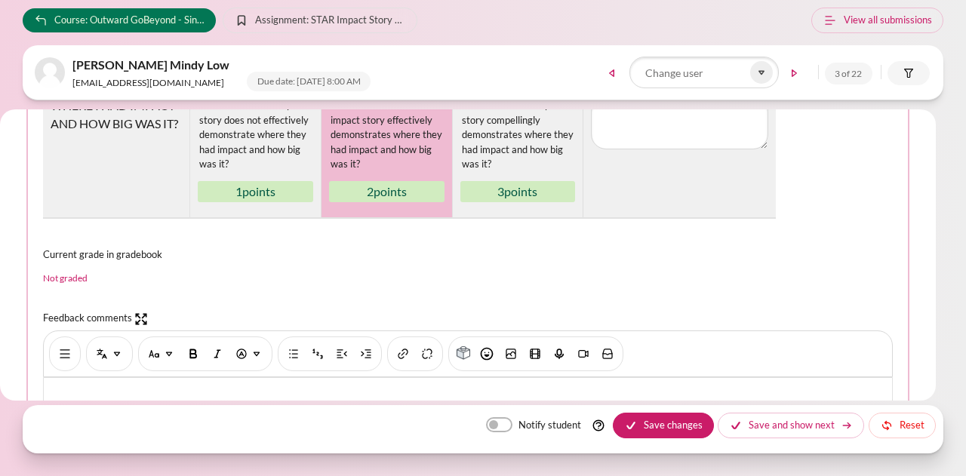
click at [463, 263] on div "Current grade in gradebook Not graded" at bounding box center [468, 271] width 850 height 48
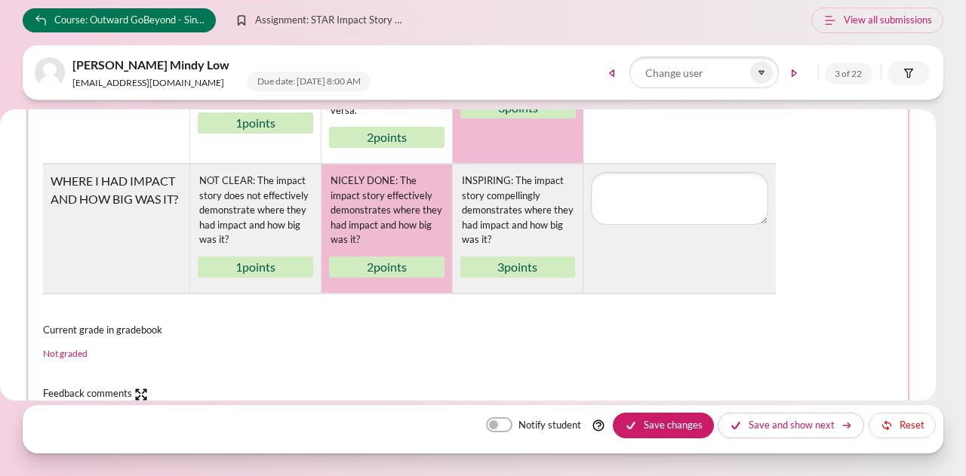
click at [404, 183] on div "NICELY DONE: The impact story effectively demonstrates where they had impact an…" at bounding box center [386, 210] width 115 height 77
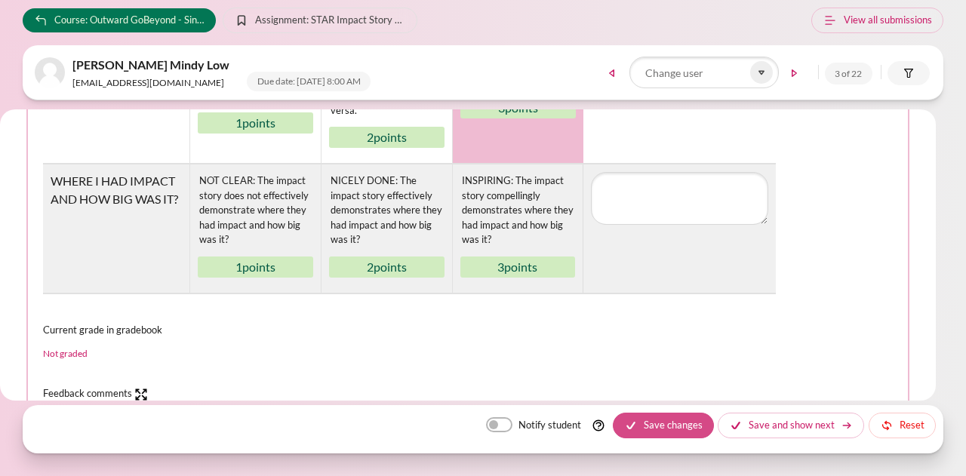
click at [663, 428] on button "Save changes" at bounding box center [663, 426] width 101 height 26
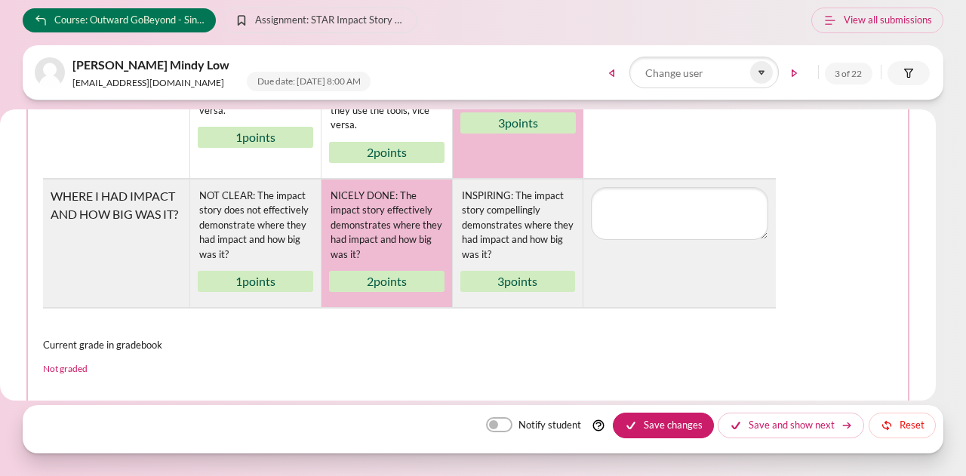
click at [406, 227] on div "NICELY DONE: The impact story effectively demonstrates where they had impact an…" at bounding box center [386, 225] width 115 height 77
click at [667, 422] on button "Save changes" at bounding box center [663, 426] width 101 height 26
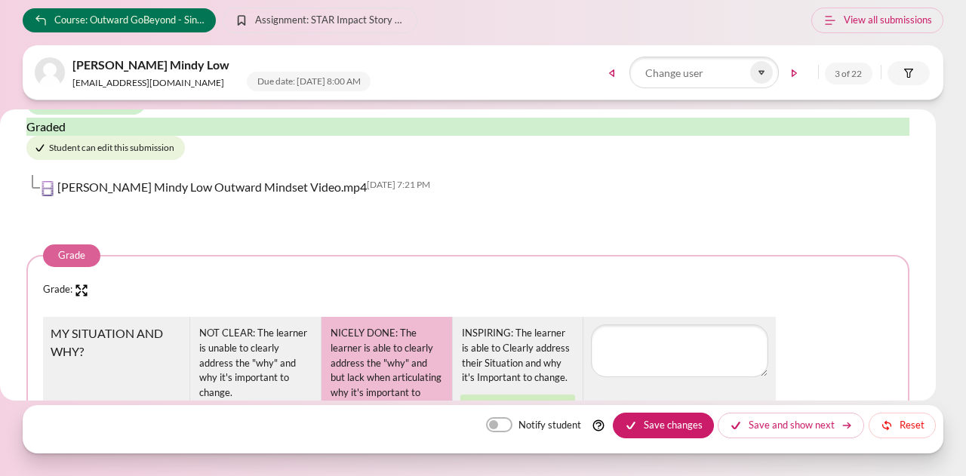
scroll to position [0, 0]
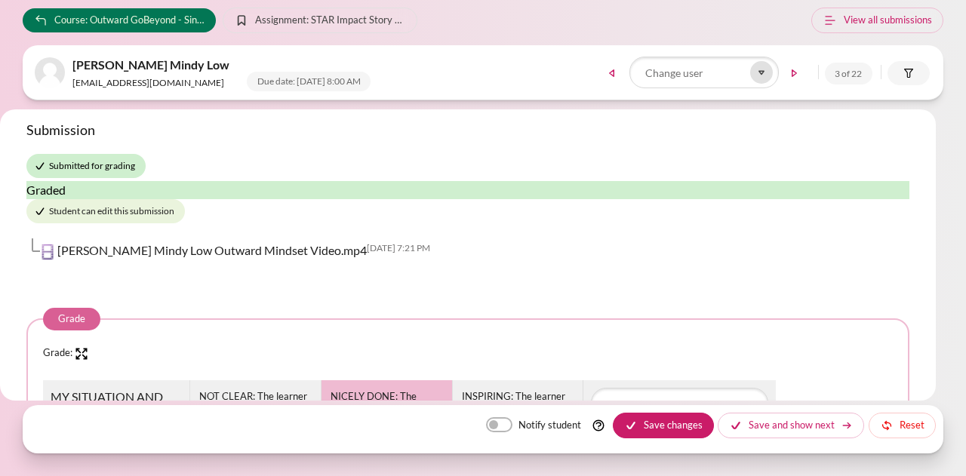
click at [765, 67] on icon at bounding box center [762, 73] width 14 height 14
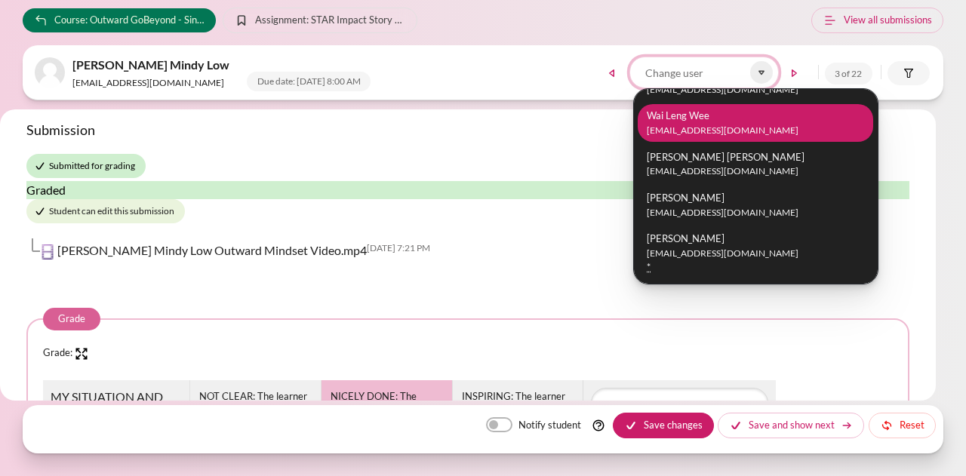
scroll to position [151, 0]
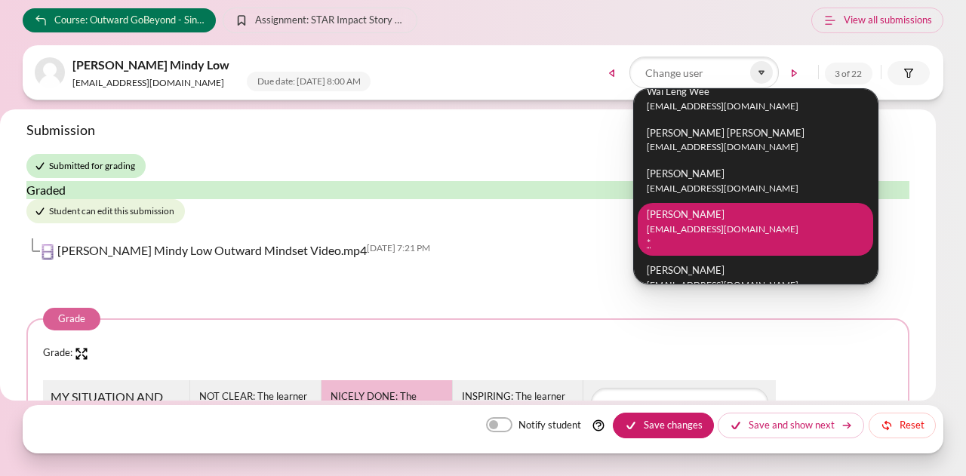
click at [710, 218] on li "[PERSON_NAME] [EMAIL_ADDRESS][DOMAIN_NAME] *" at bounding box center [755, 229] width 235 height 53
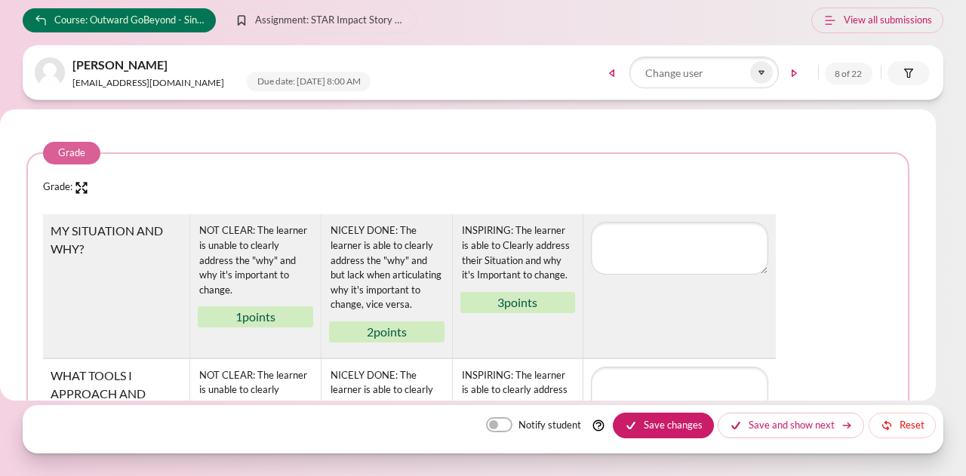
scroll to position [226, 0]
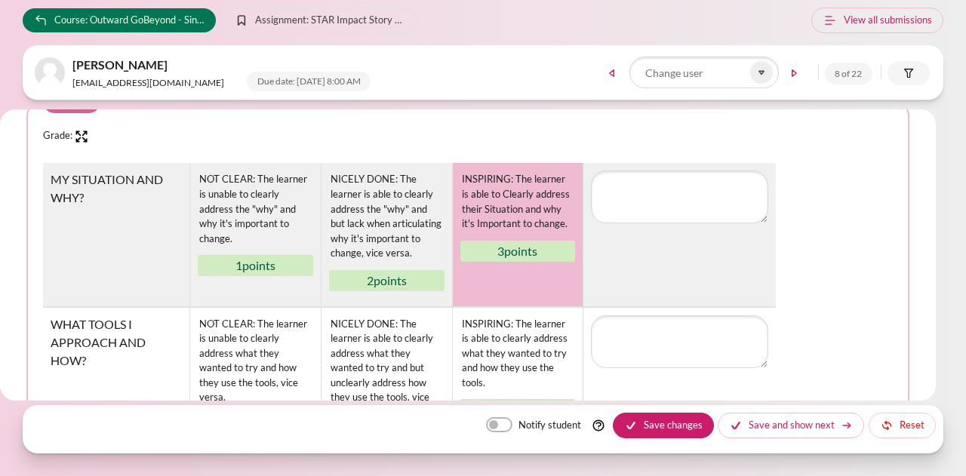
click at [487, 235] on div "INSPIRING: The learner is able to Clearly address their Situation and why it's …" at bounding box center [517, 216] width 115 height 91
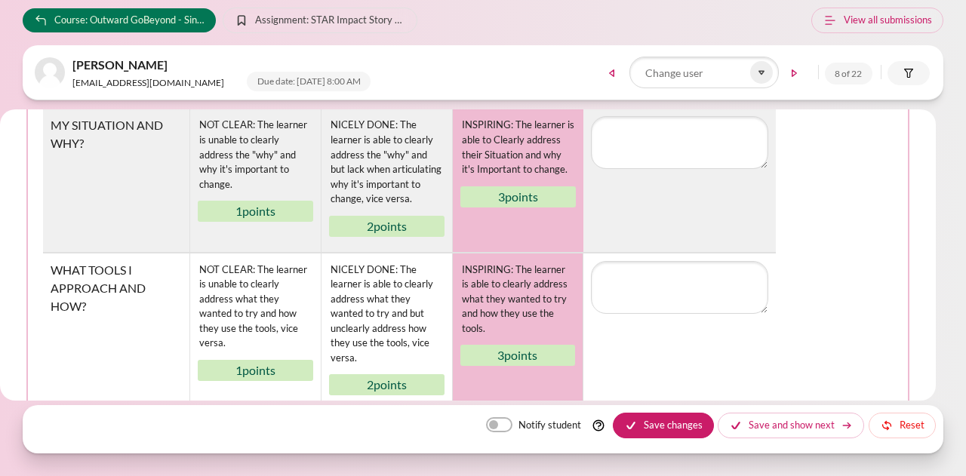
scroll to position [302, 0]
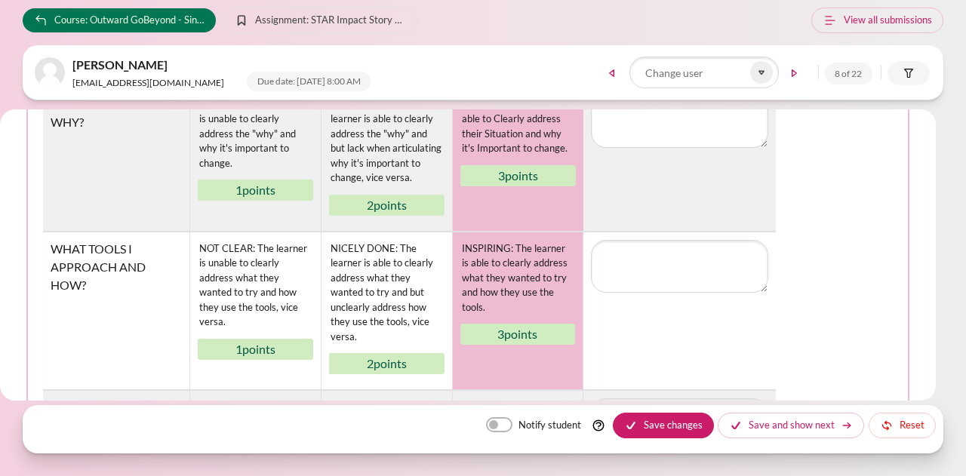
click at [497, 300] on div "INSPIRING: The learner is able to clearly address what they wanted to try and h…" at bounding box center [517, 278] width 115 height 77
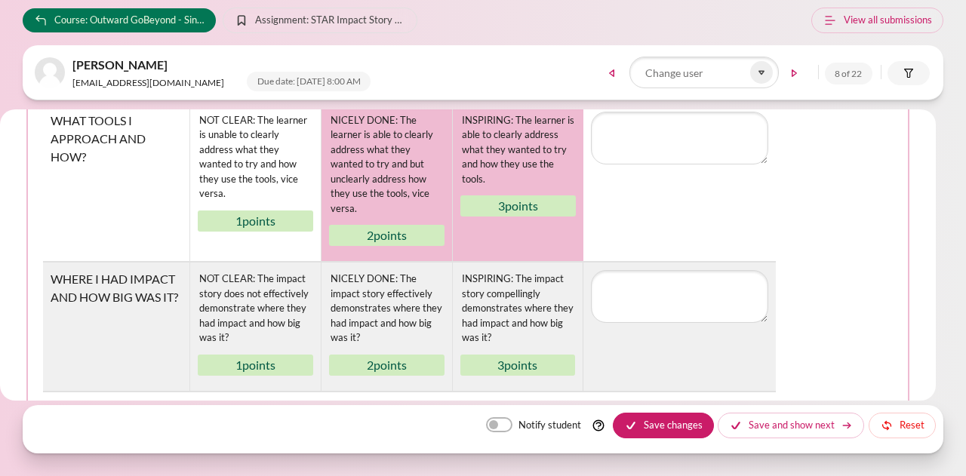
scroll to position [453, 0]
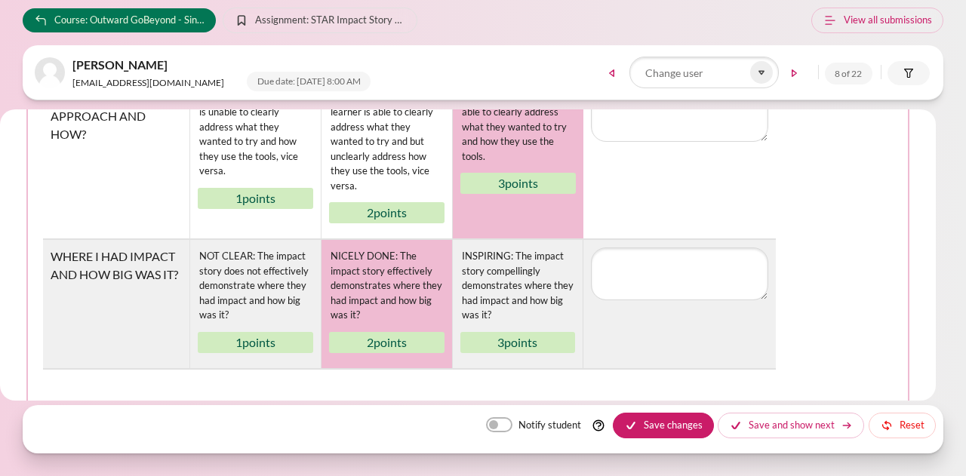
click at [380, 284] on div "NICELY DONE: The impact story effectively demonstrates where they had impact an…" at bounding box center [386, 285] width 115 height 77
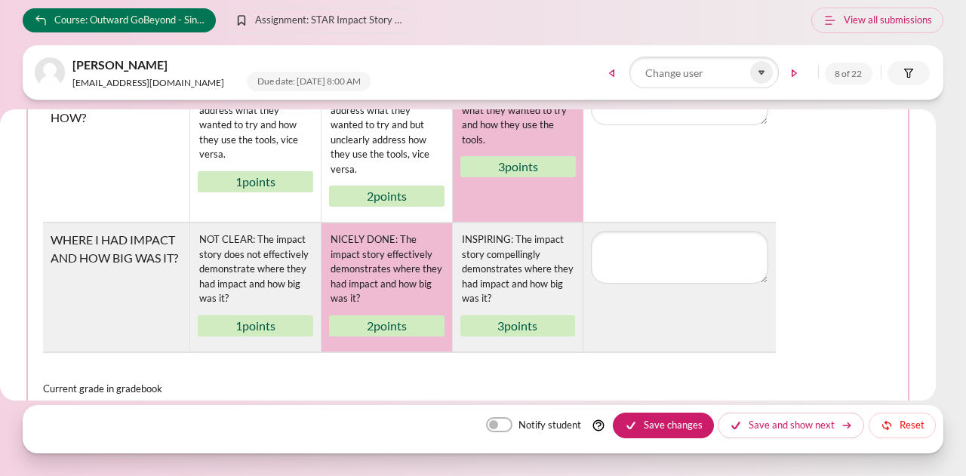
scroll to position [679, 0]
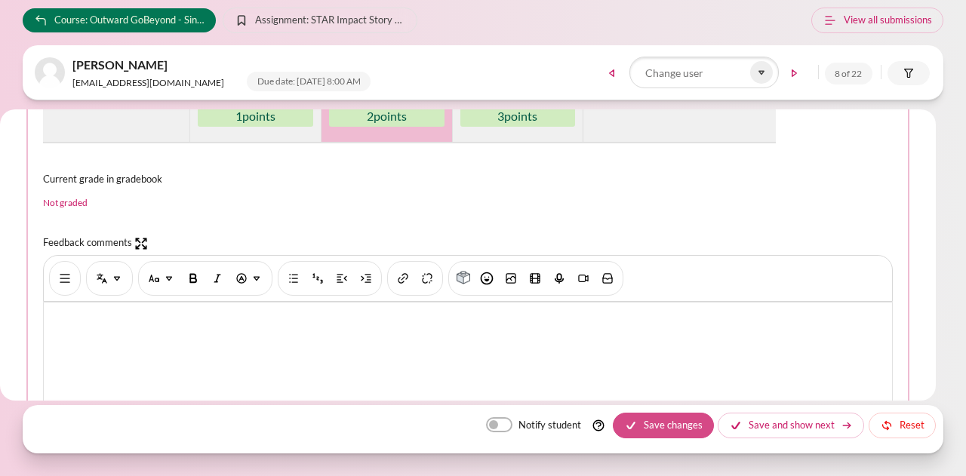
click at [654, 418] on button "Save changes" at bounding box center [663, 426] width 101 height 26
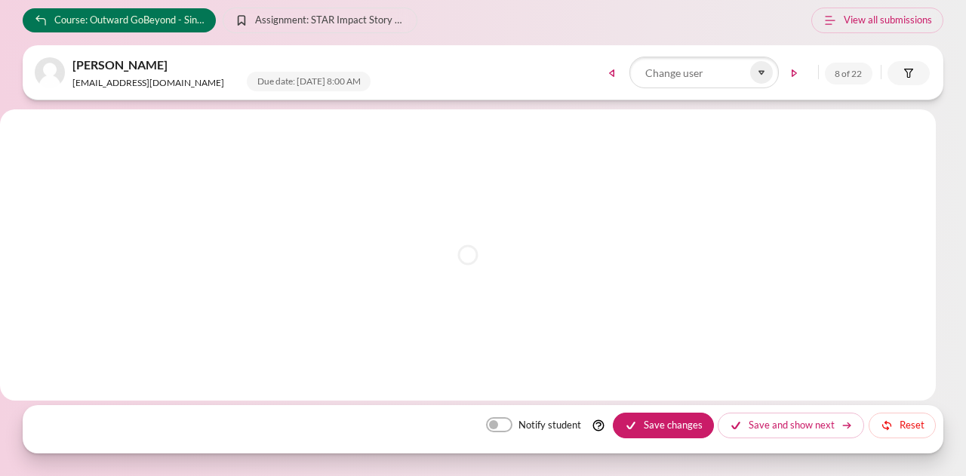
scroll to position [0, 0]
